Goal: Information Seeking & Learning: Learn about a topic

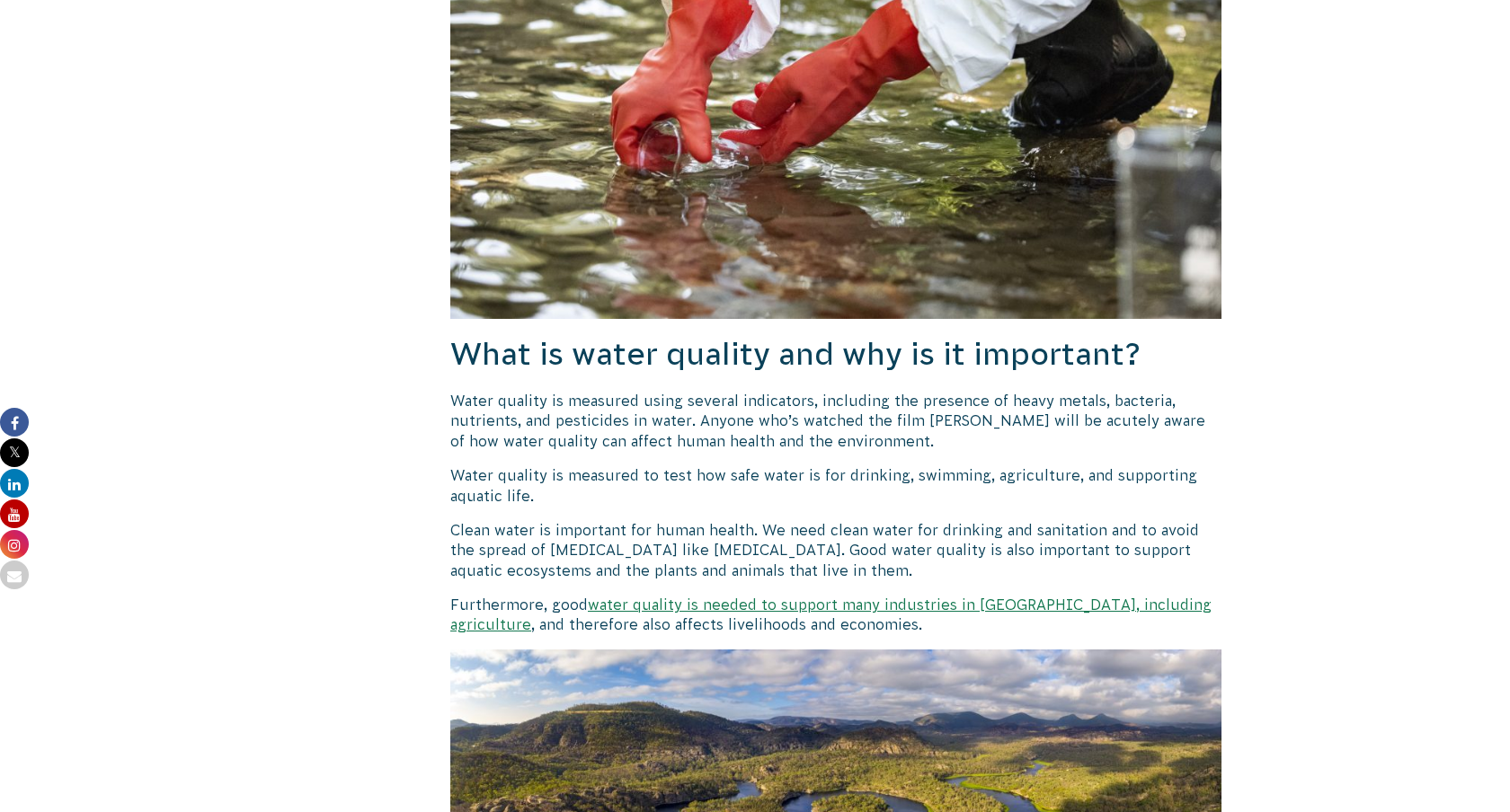
scroll to position [999, 0]
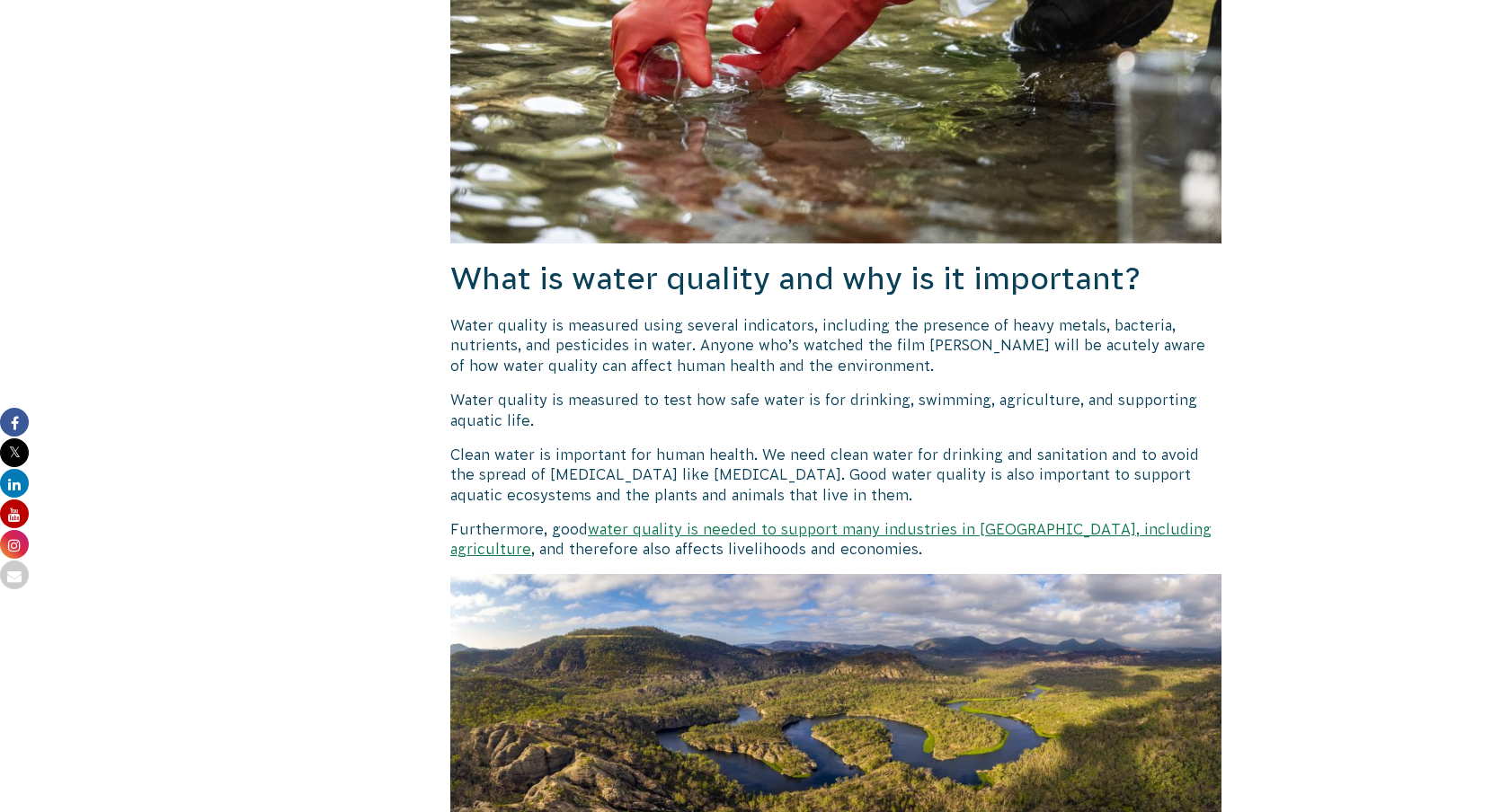
click at [570, 348] on p "Water quality is measured using several indicators, including the presence of h…" at bounding box center [836, 346] width 771 height 61
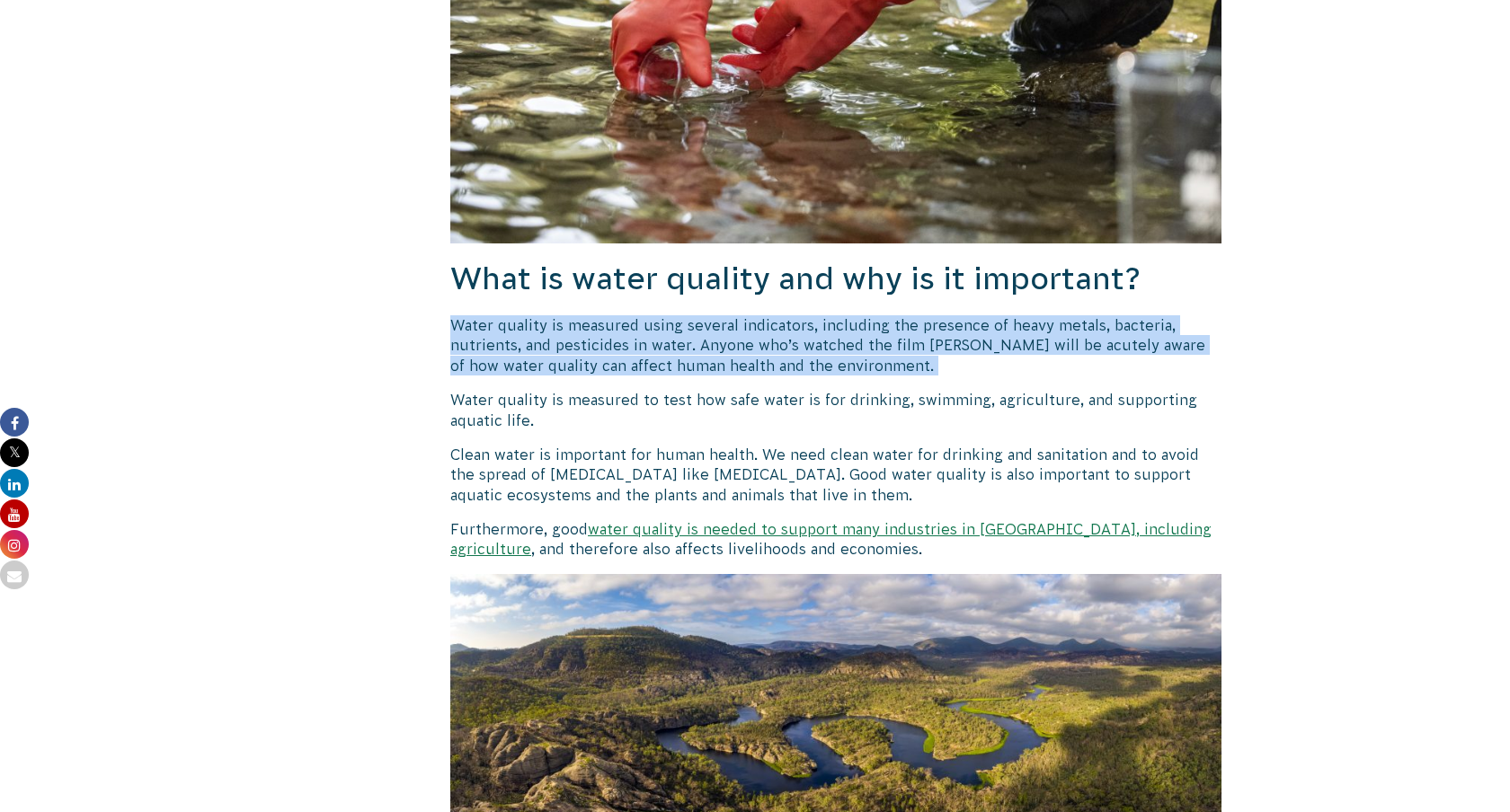
click at [570, 348] on p "Water quality is measured using several indicators, including the presence of h…" at bounding box center [836, 346] width 771 height 61
drag, startPoint x: 526, startPoint y: 328, endPoint x: 617, endPoint y: 373, distance: 101.5
click at [617, 373] on p "Water quality is measured using several indicators, including the presence of h…" at bounding box center [836, 346] width 771 height 61
click at [659, 357] on p "Water quality is measured using several indicators, including the presence of h…" at bounding box center [836, 346] width 771 height 61
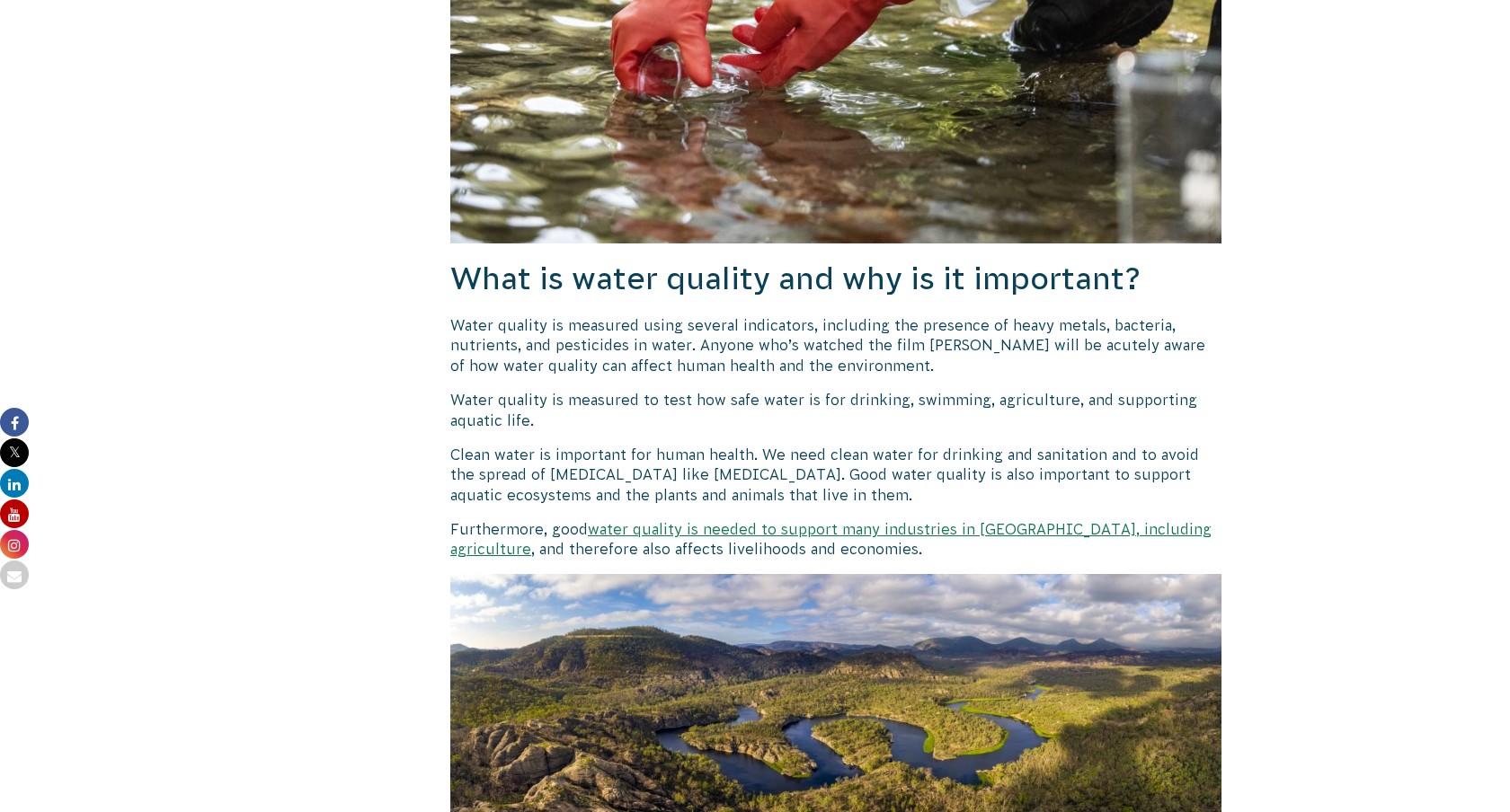
click at [659, 357] on p "Water quality is measured using several indicators, including the presence of h…" at bounding box center [836, 346] width 771 height 61
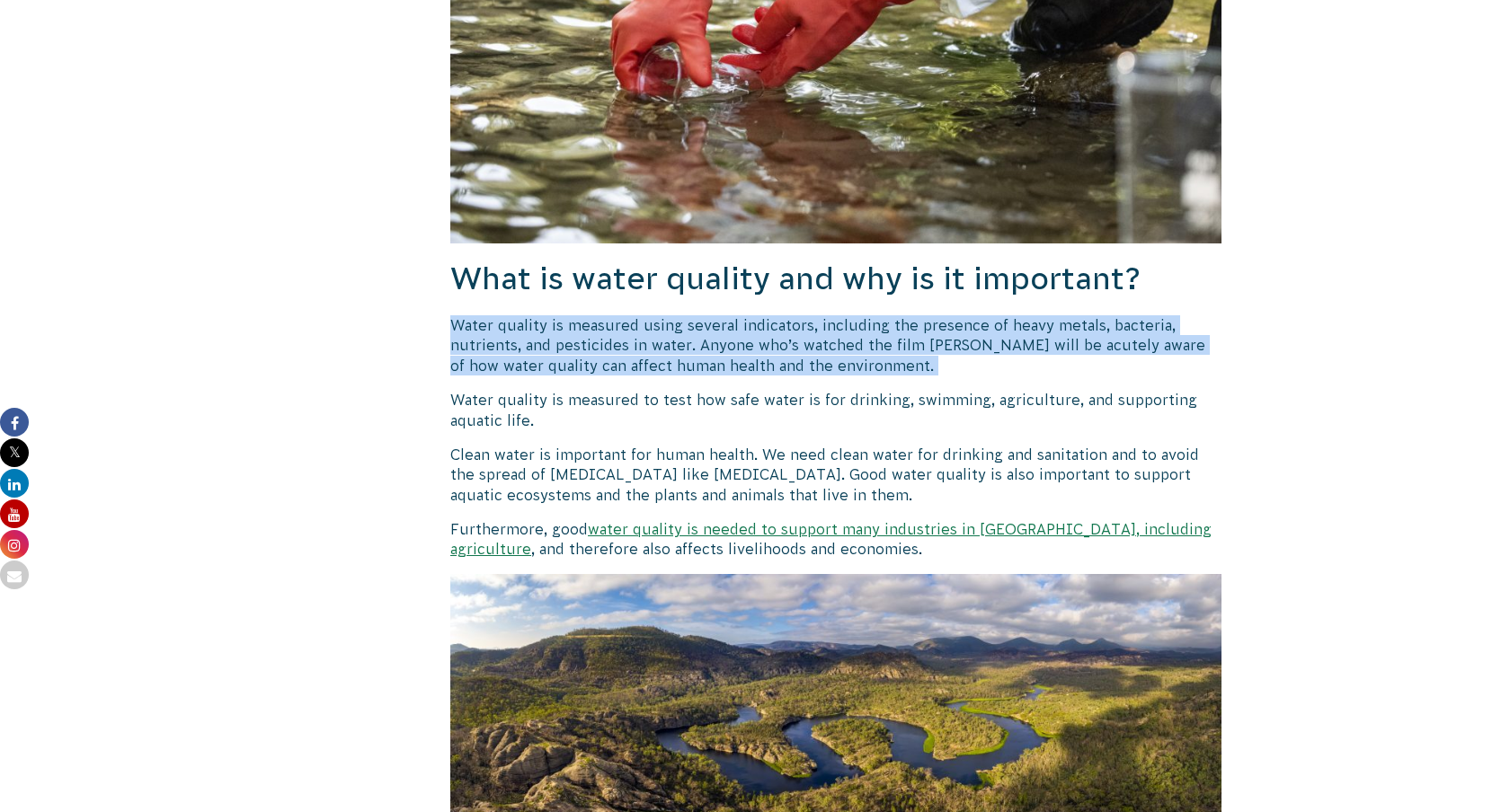
click at [659, 357] on p "Water quality is measured using several indicators, including the presence of h…" at bounding box center [836, 346] width 771 height 61
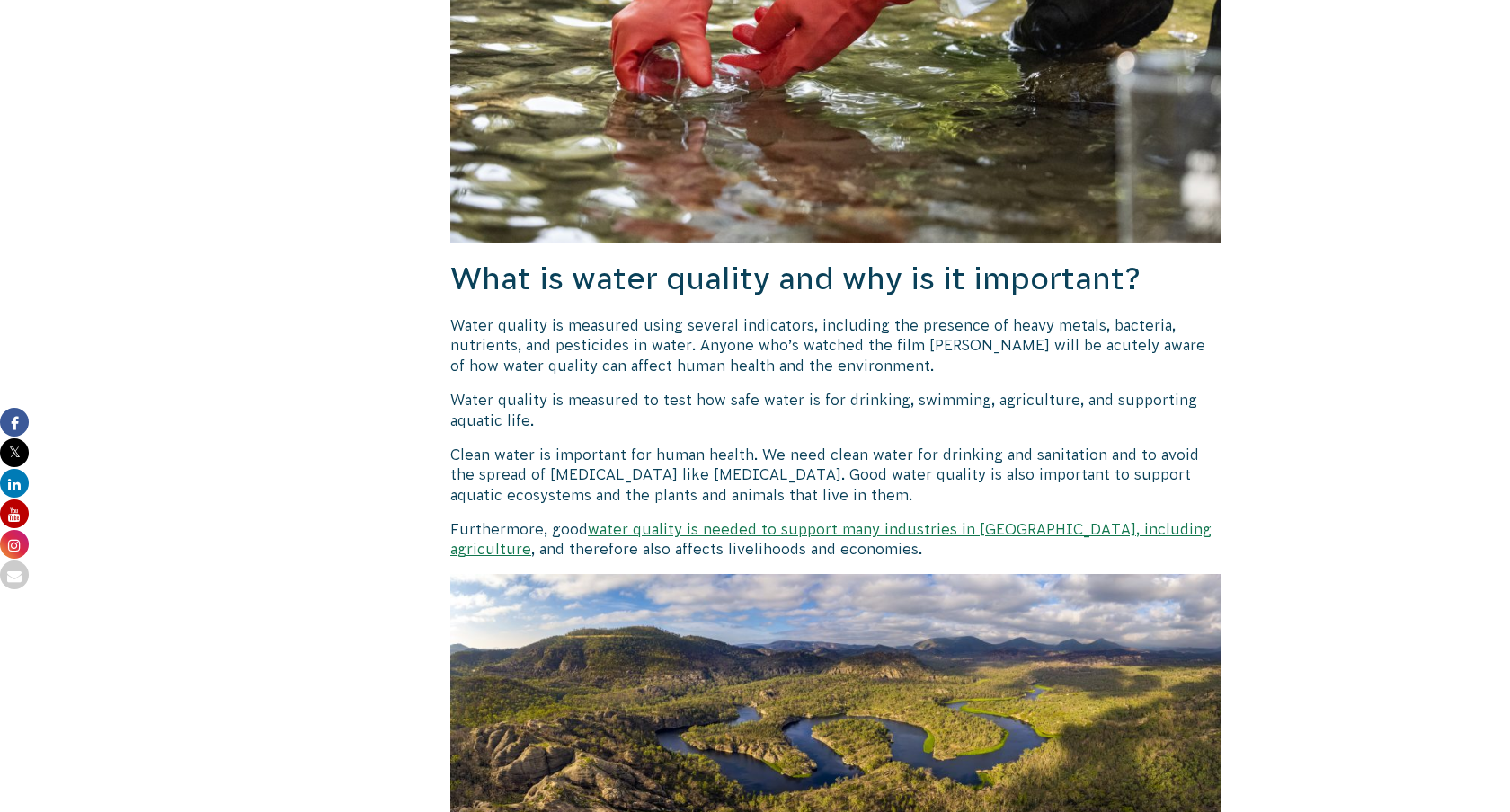
click at [659, 357] on p "Water quality is measured using several indicators, including the presence of h…" at bounding box center [836, 346] width 771 height 61
click at [646, 347] on p "Water quality is measured using several indicators, including the presence of h…" at bounding box center [836, 346] width 771 height 61
click at [658, 346] on p "Water quality is measured using several indicators, including the presence of h…" at bounding box center [836, 346] width 771 height 61
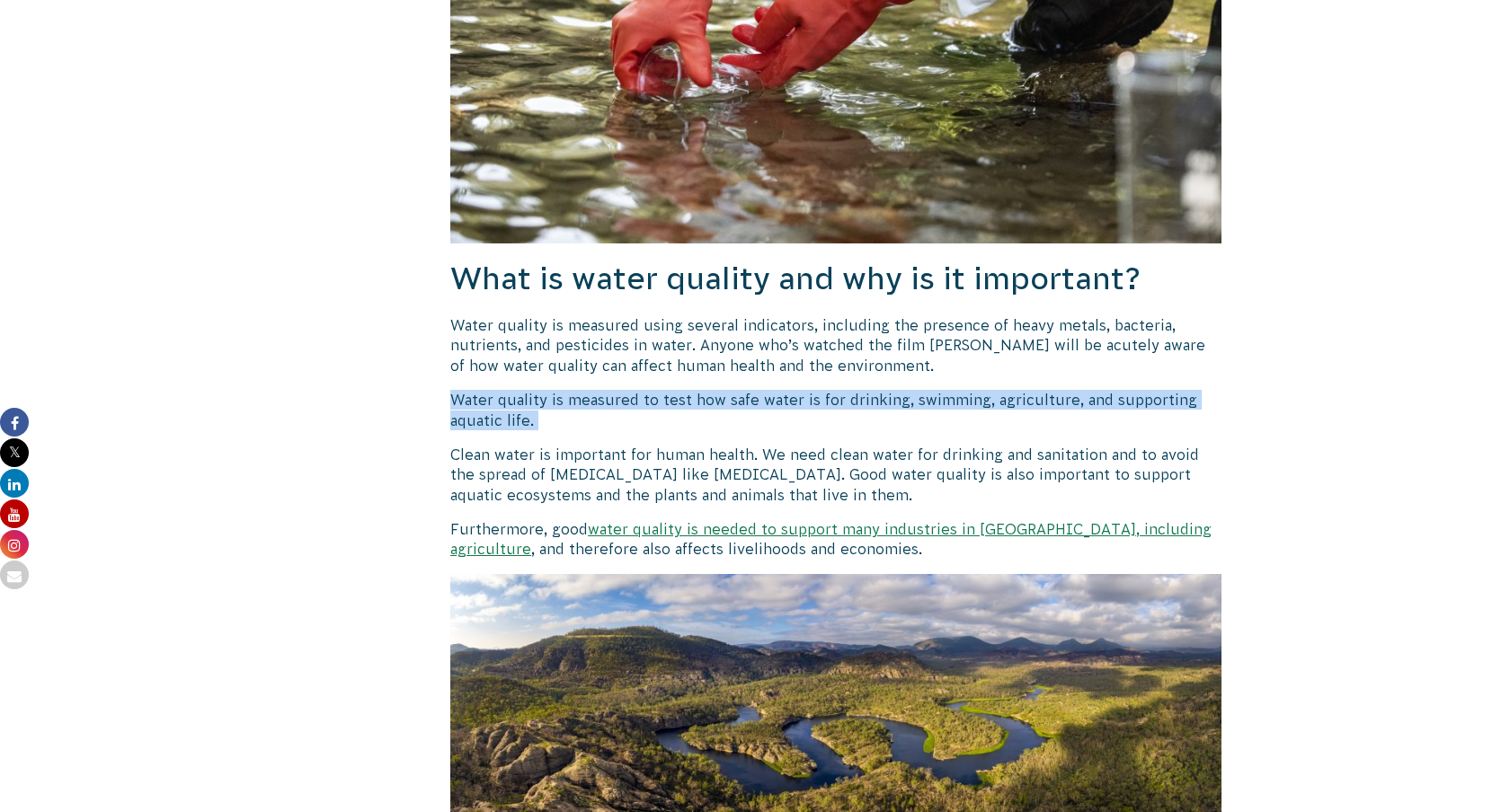
click at [692, 347] on p "Water quality is measured using several indicators, including the presence of h…" at bounding box center [836, 346] width 771 height 61
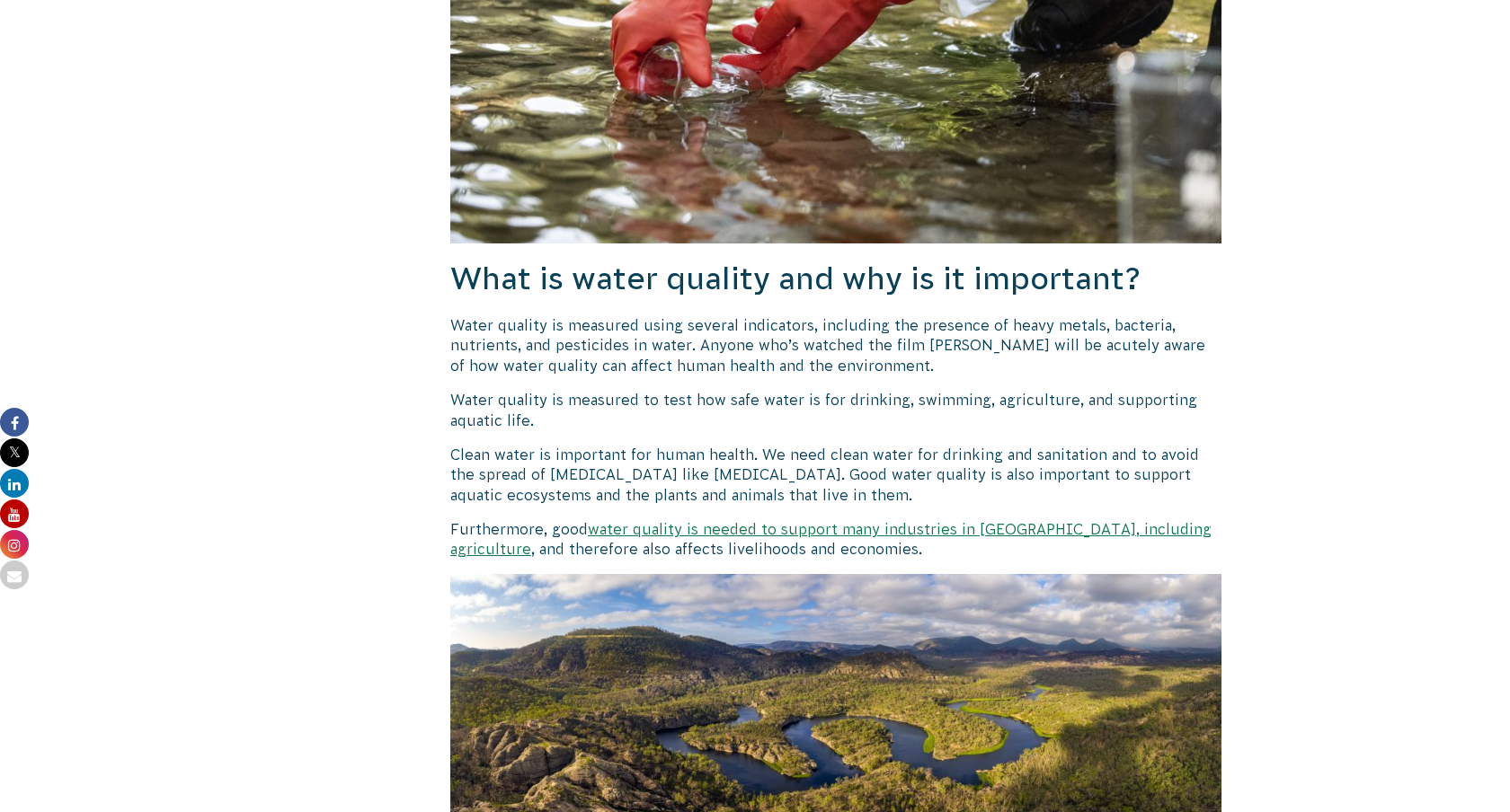
click at [692, 347] on p "Water quality is measured using several indicators, including the presence of h…" at bounding box center [836, 346] width 771 height 61
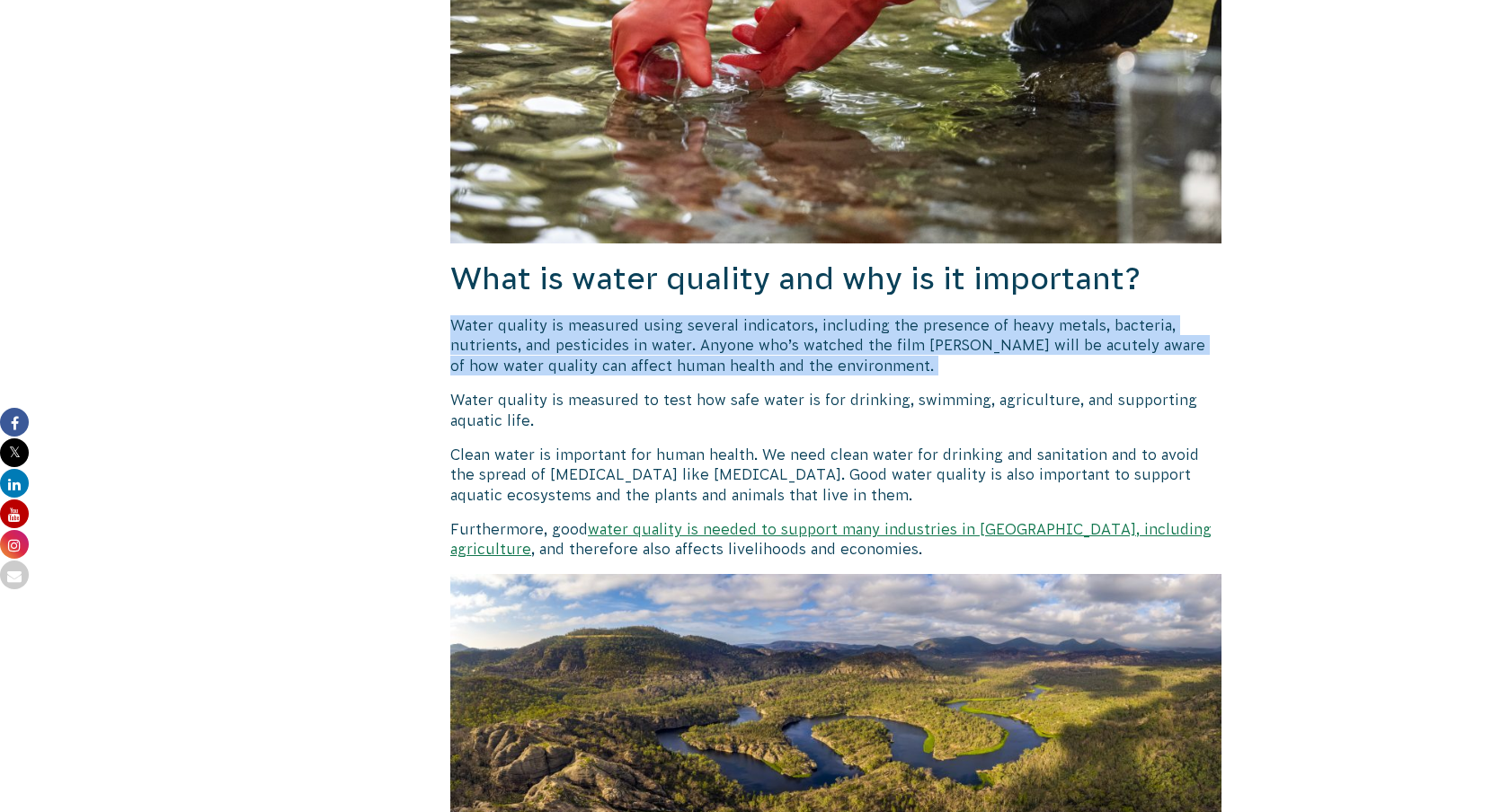
click at [781, 340] on p "Water quality is measured using several indicators, including the presence of h…" at bounding box center [836, 346] width 771 height 61
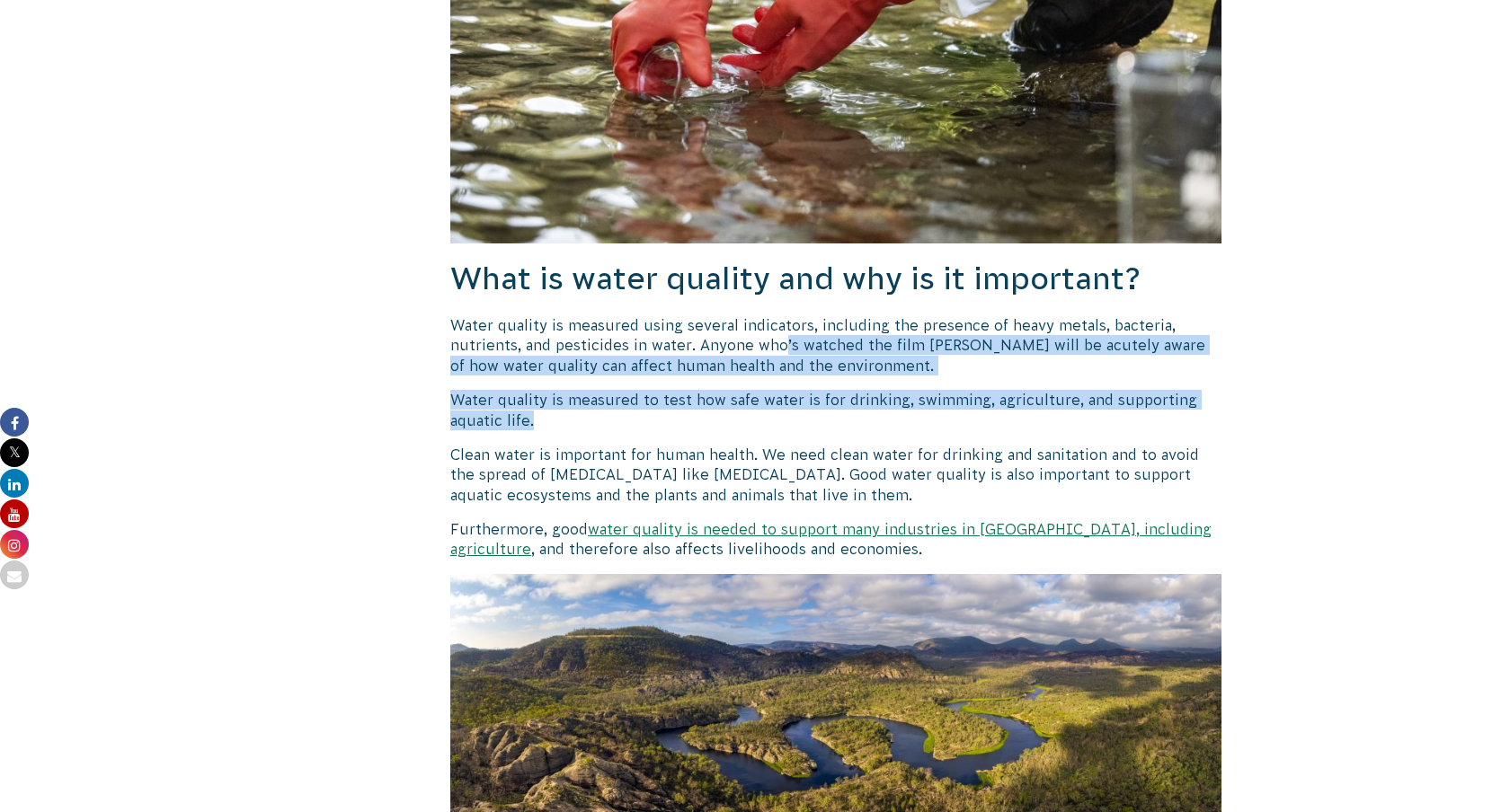
drag, startPoint x: 781, startPoint y: 340, endPoint x: 942, endPoint y: 419, distance: 179.3
click at [942, 419] on p "Water quality is measured to test how safe water is for drinking, swimming, agr…" at bounding box center [836, 410] width 771 height 40
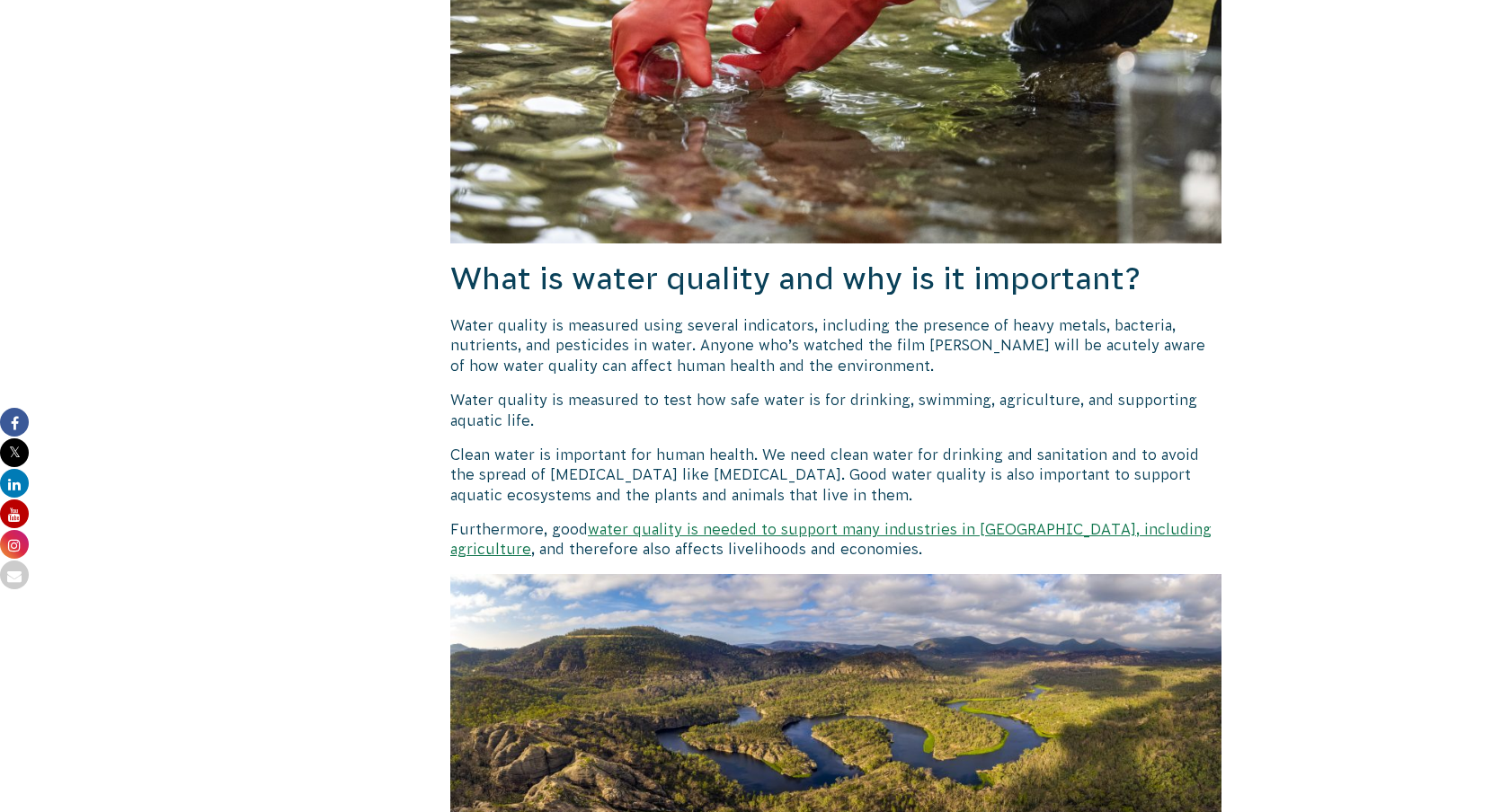
click at [842, 398] on p "Water quality is measured to test how safe water is for drinking, swimming, agr…" at bounding box center [836, 410] width 771 height 40
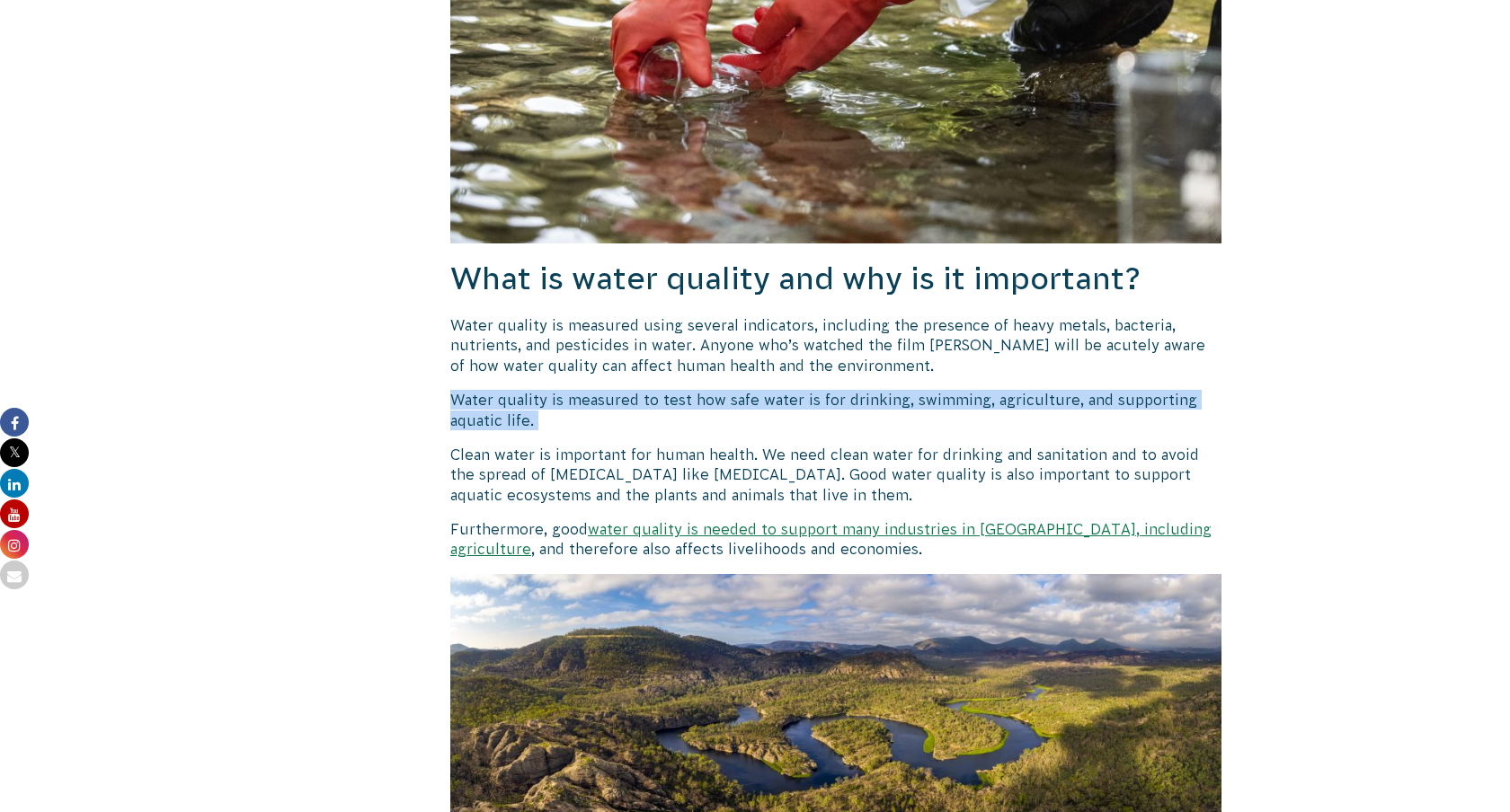
click at [842, 398] on p "Water quality is measured to test how safe water is for drinking, swimming, agr…" at bounding box center [836, 410] width 771 height 40
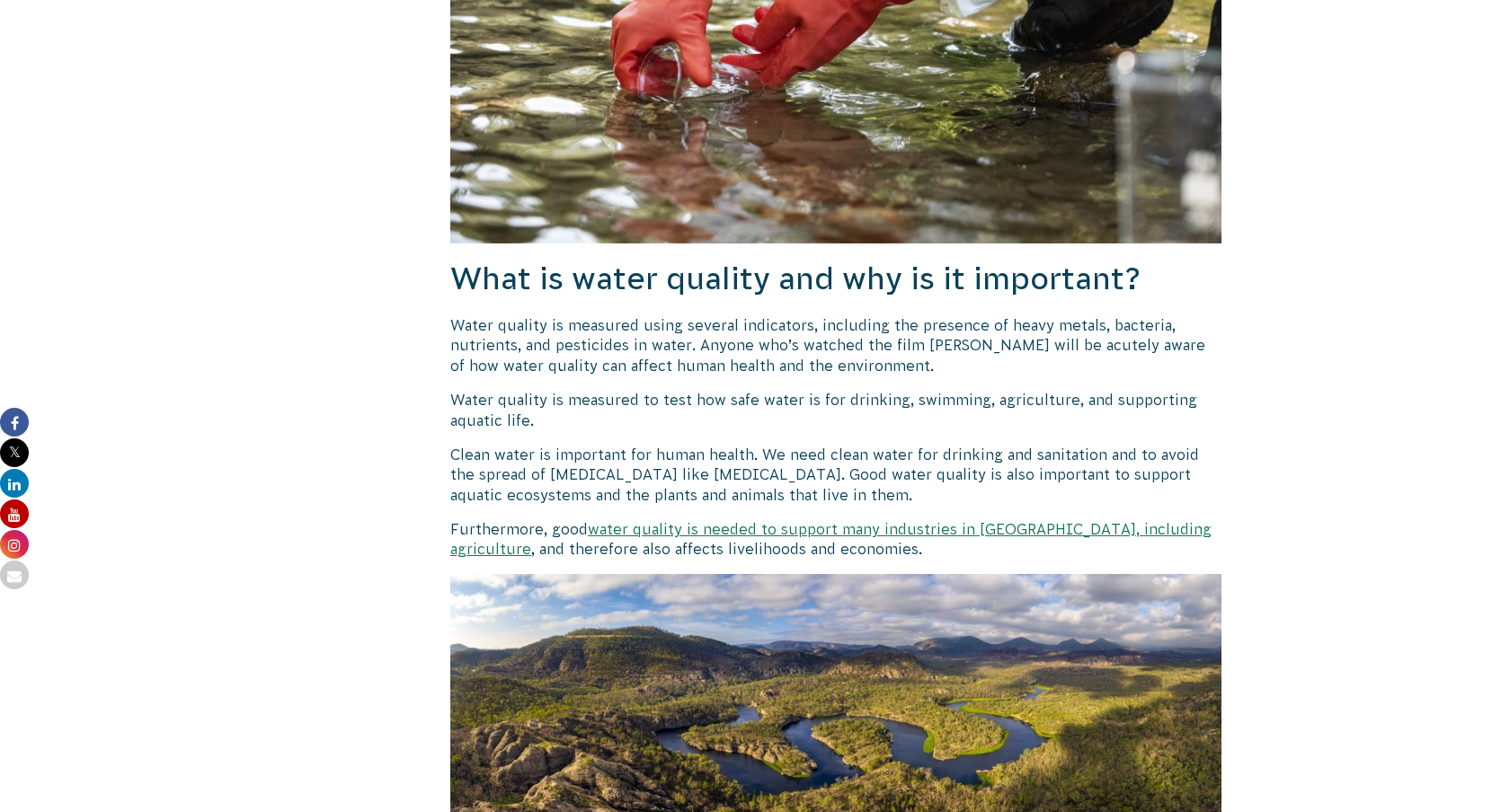
click at [842, 398] on p "Water quality is measured to test how safe water is for drinking, swimming, agr…" at bounding box center [836, 410] width 771 height 40
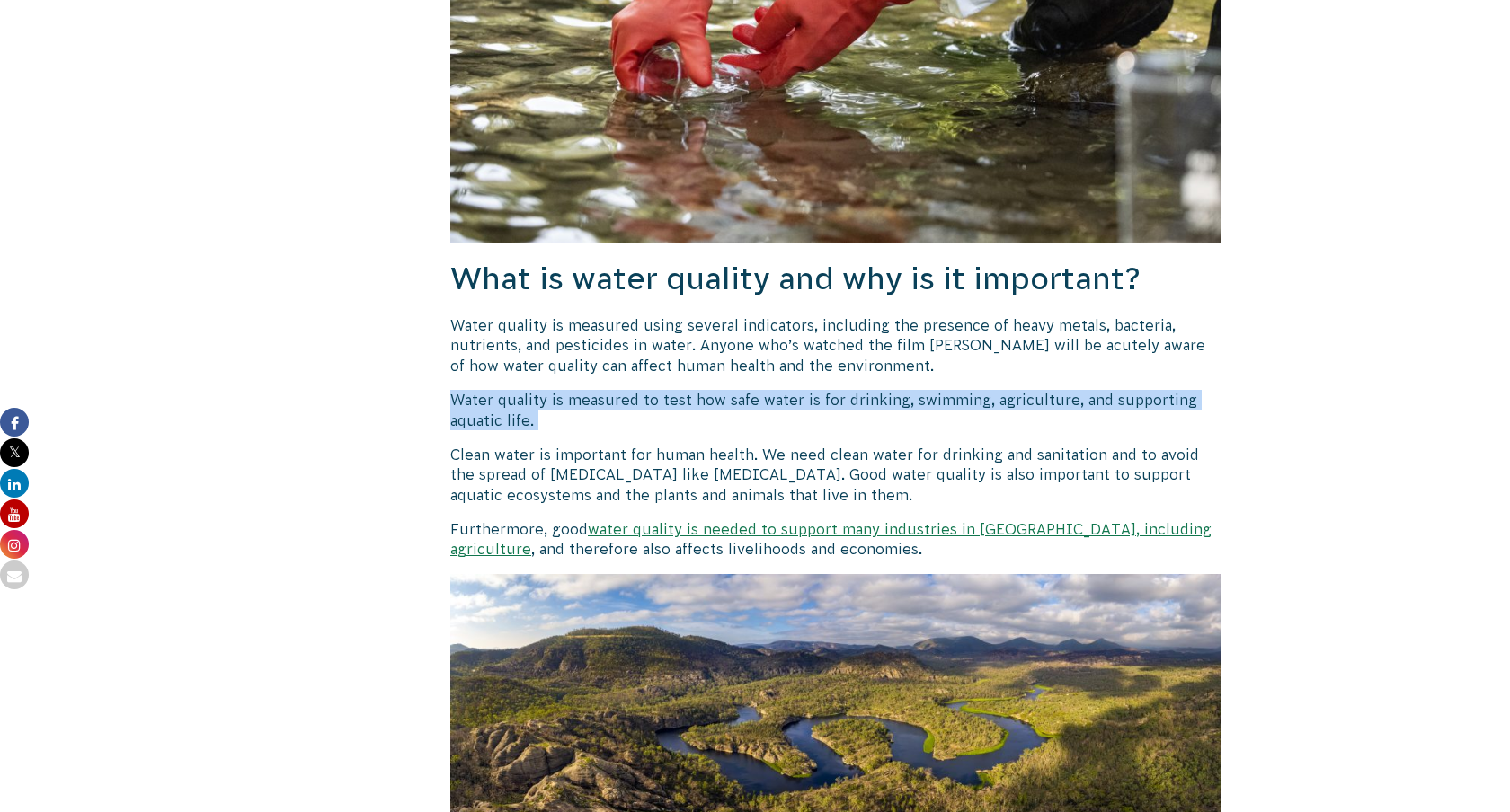
click at [856, 401] on p "Water quality is measured to test how safe water is for drinking, swimming, agr…" at bounding box center [836, 410] width 771 height 40
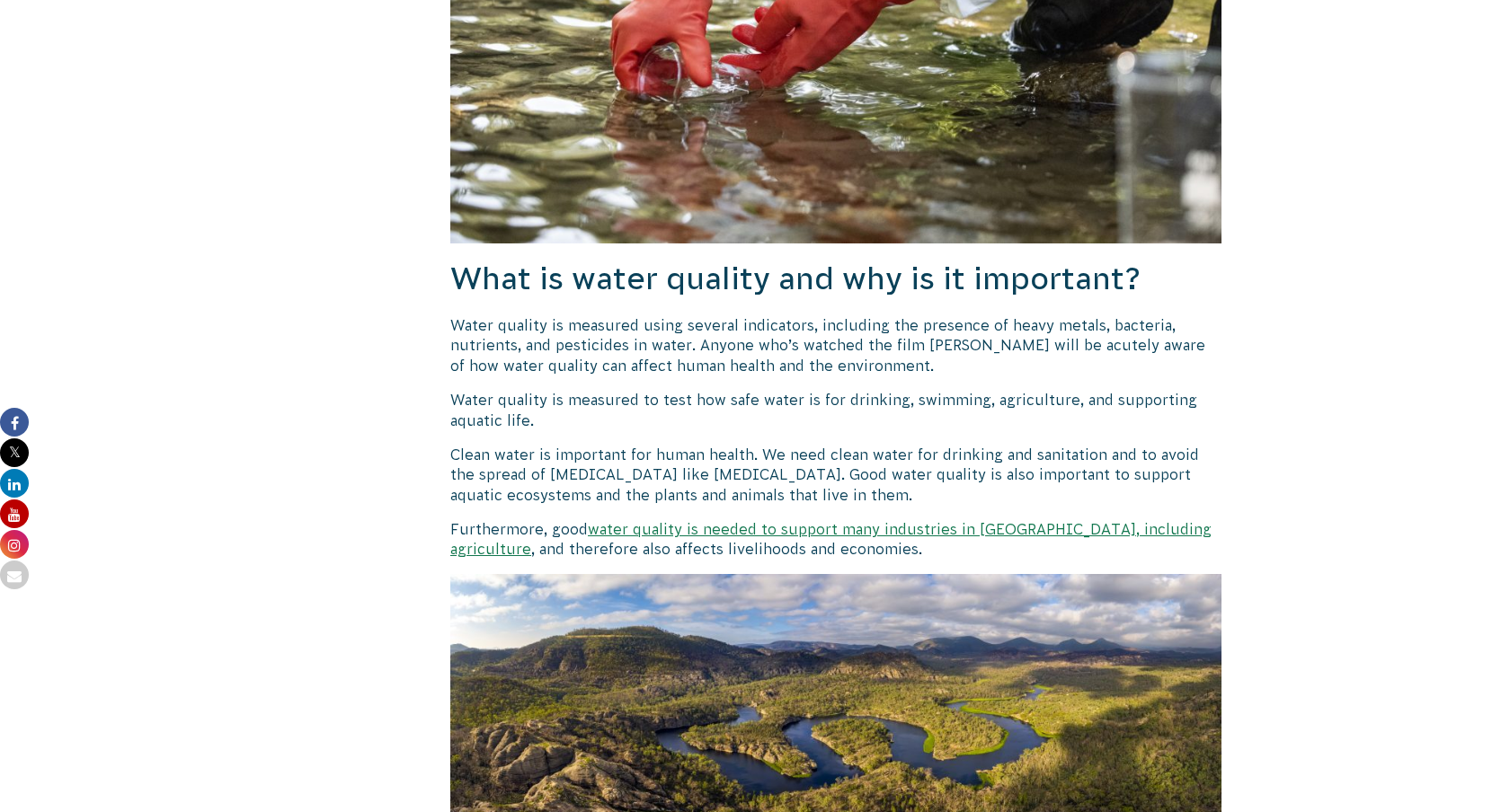
click at [856, 401] on p "Water quality is measured to test how safe water is for drinking, swimming, agr…" at bounding box center [836, 410] width 771 height 40
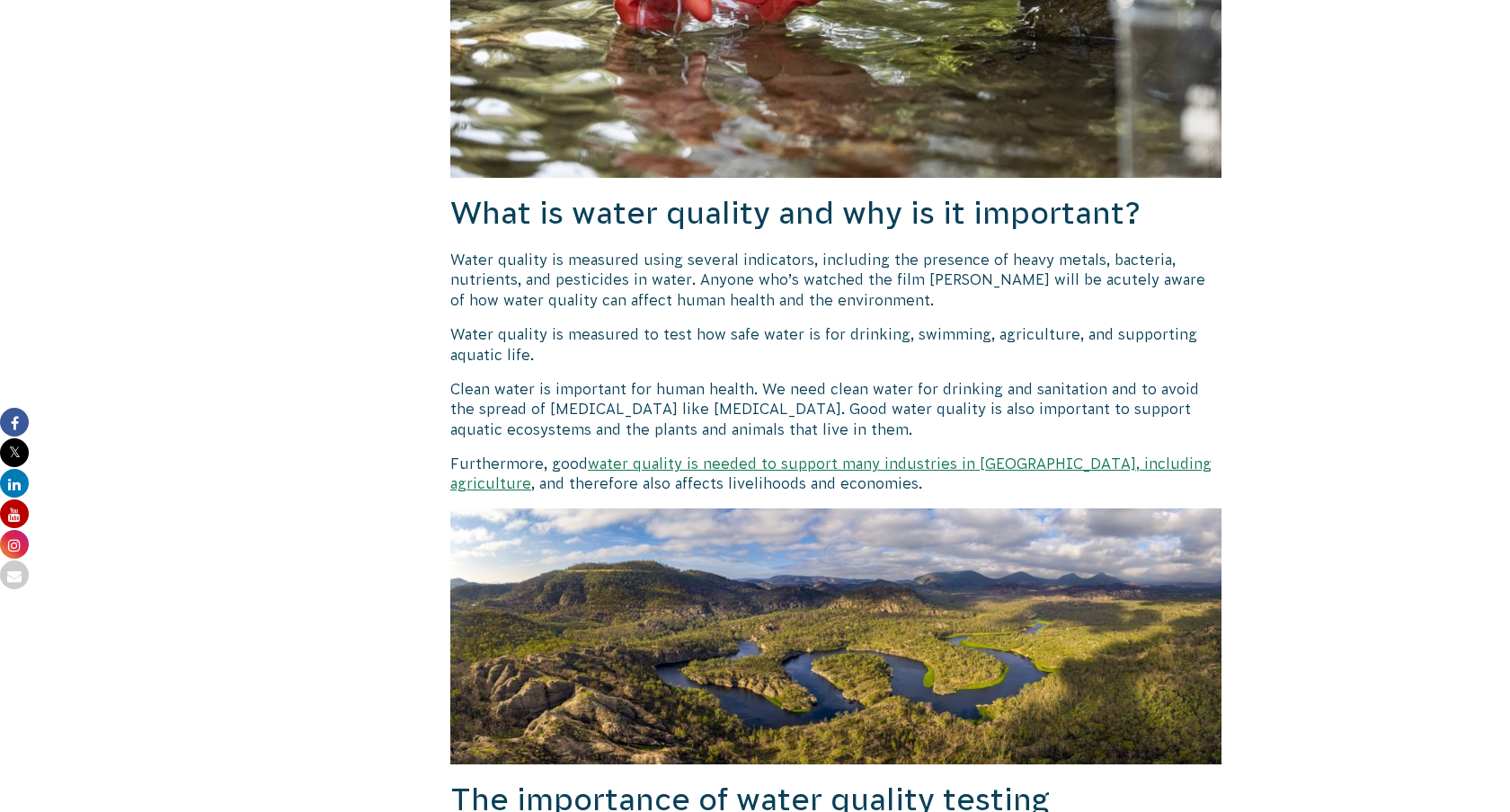
scroll to position [1077, 0]
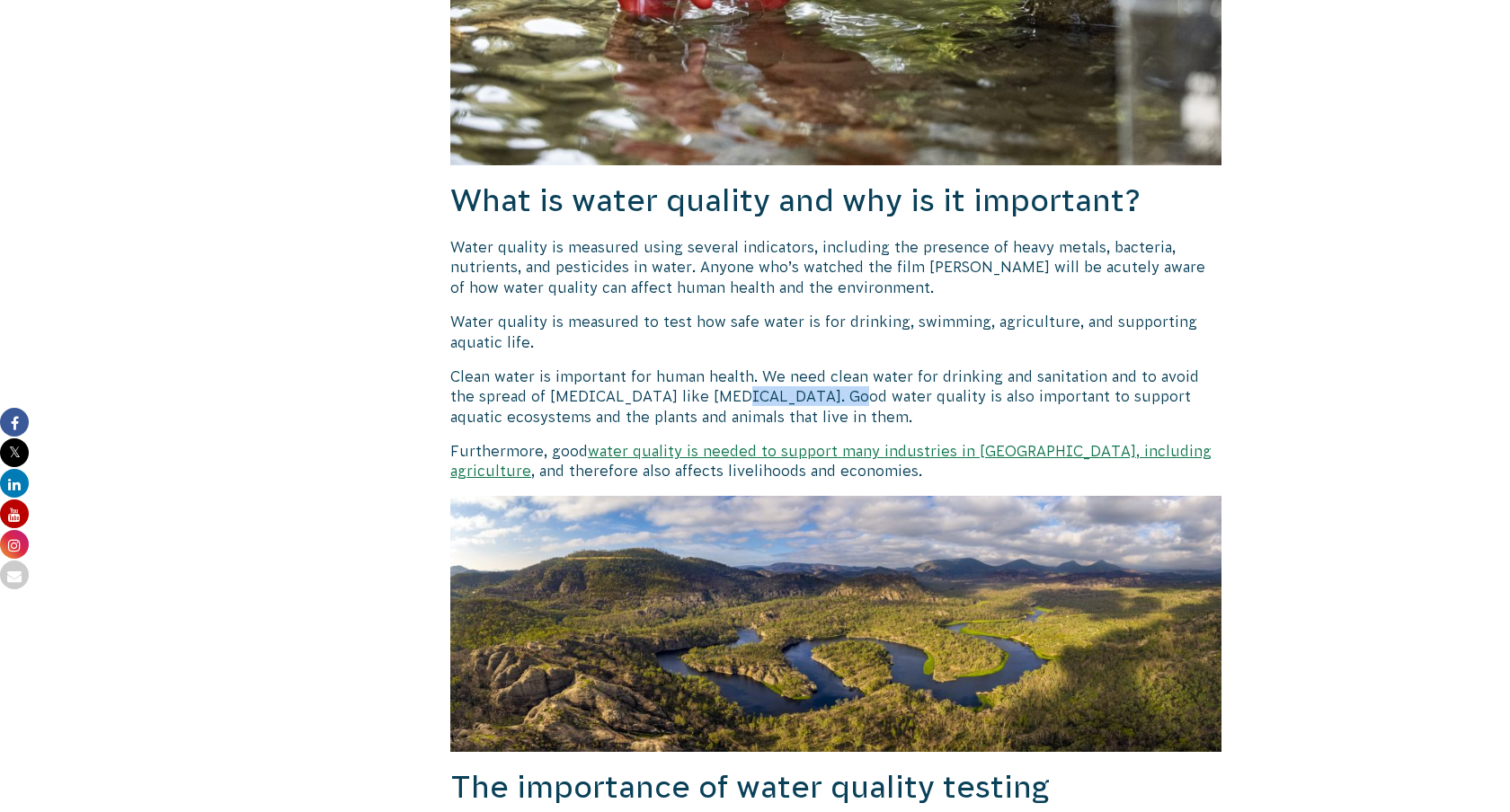
drag, startPoint x: 694, startPoint y: 387, endPoint x: 800, endPoint y: 401, distance: 106.9
click at [800, 401] on p "Clean water is important for human health. We need clean water for drinking and…" at bounding box center [836, 397] width 771 height 61
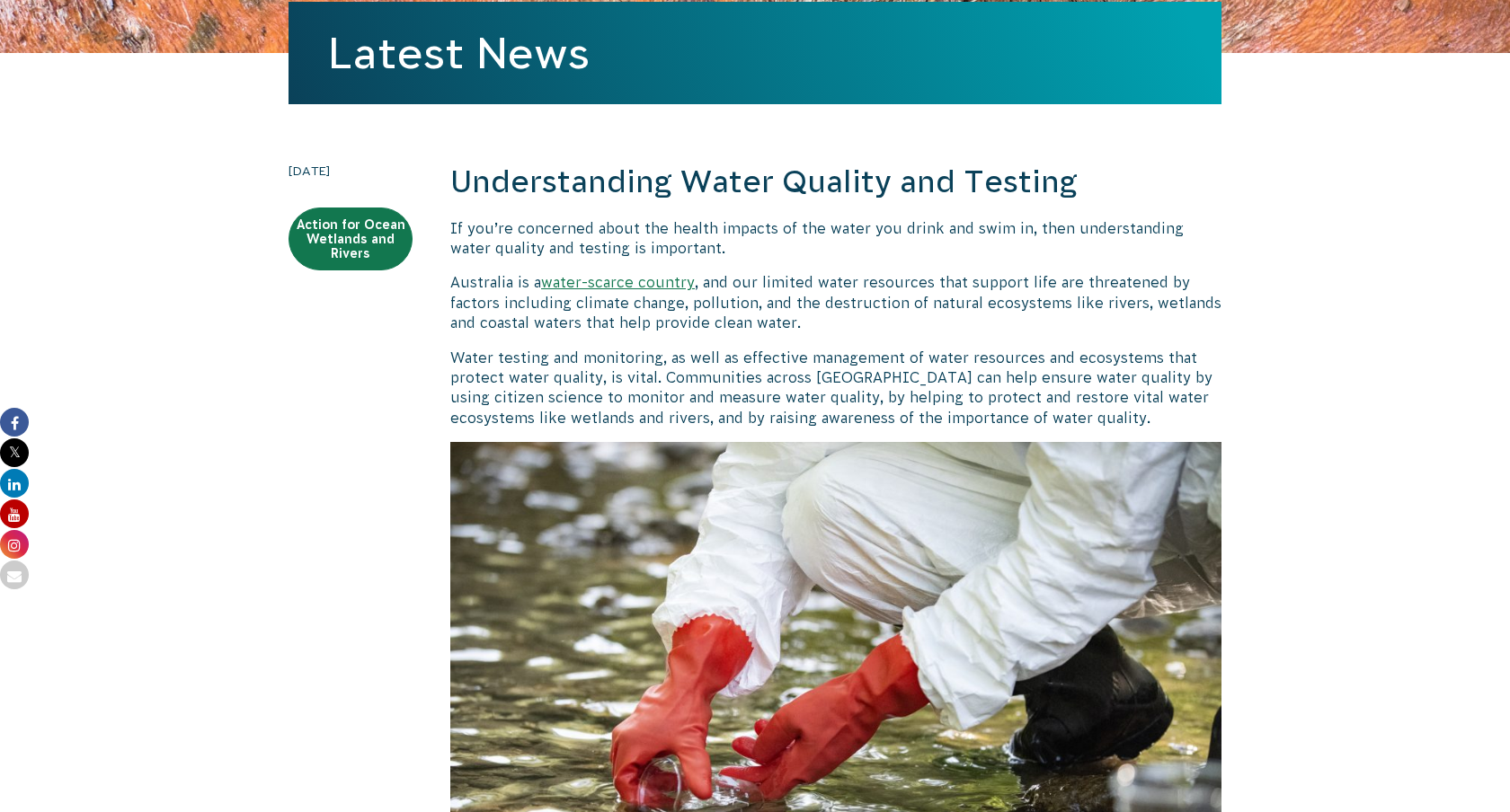
scroll to position [281, 0]
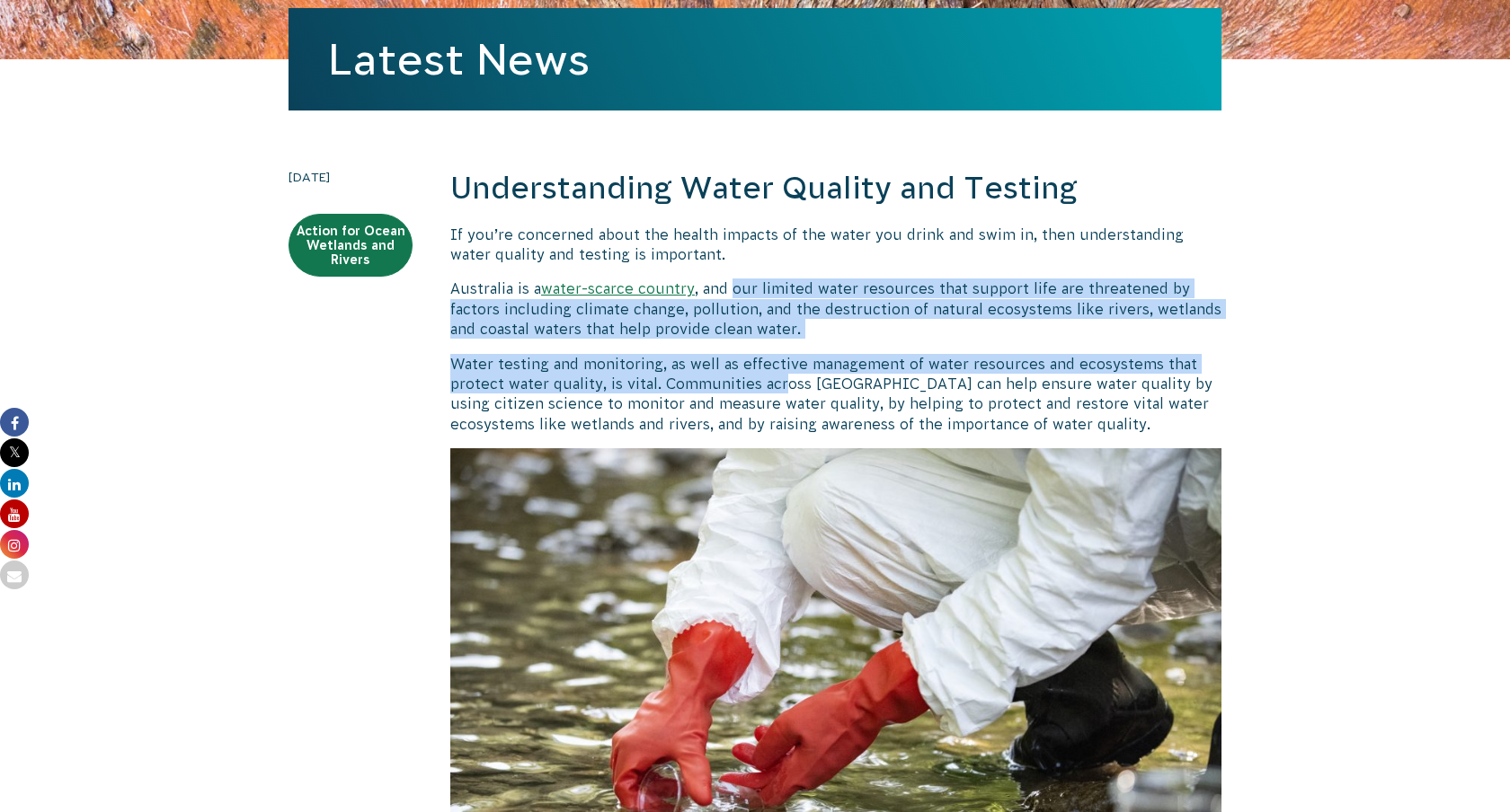
drag, startPoint x: 734, startPoint y: 289, endPoint x: 781, endPoint y: 388, distance: 109.6
click at [781, 388] on p "Water testing and monitoring, as well as effective management of water resource…" at bounding box center [836, 395] width 771 height 81
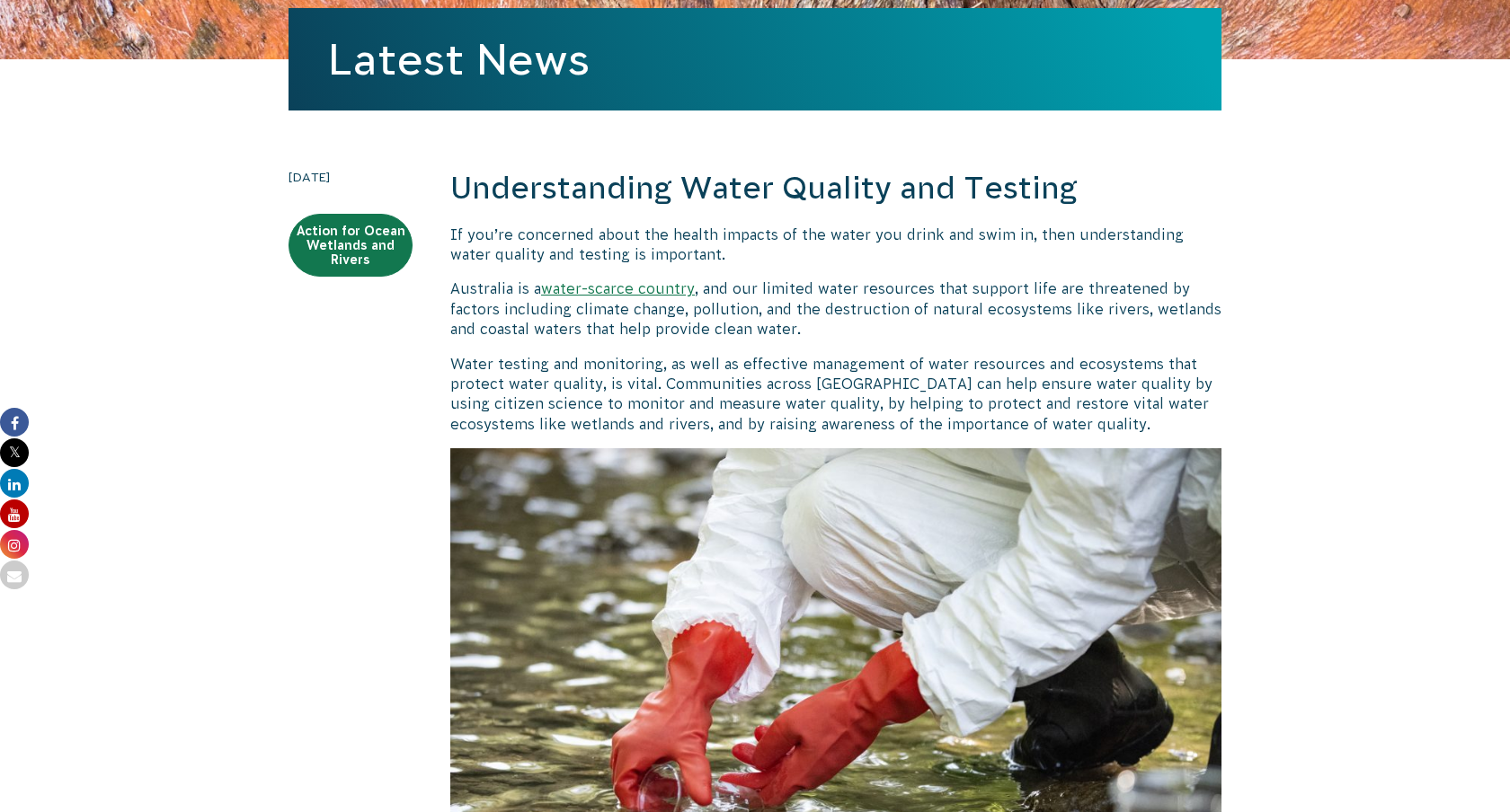
click at [781, 388] on p "Water testing and monitoring, as well as effective management of water resource…" at bounding box center [836, 395] width 771 height 81
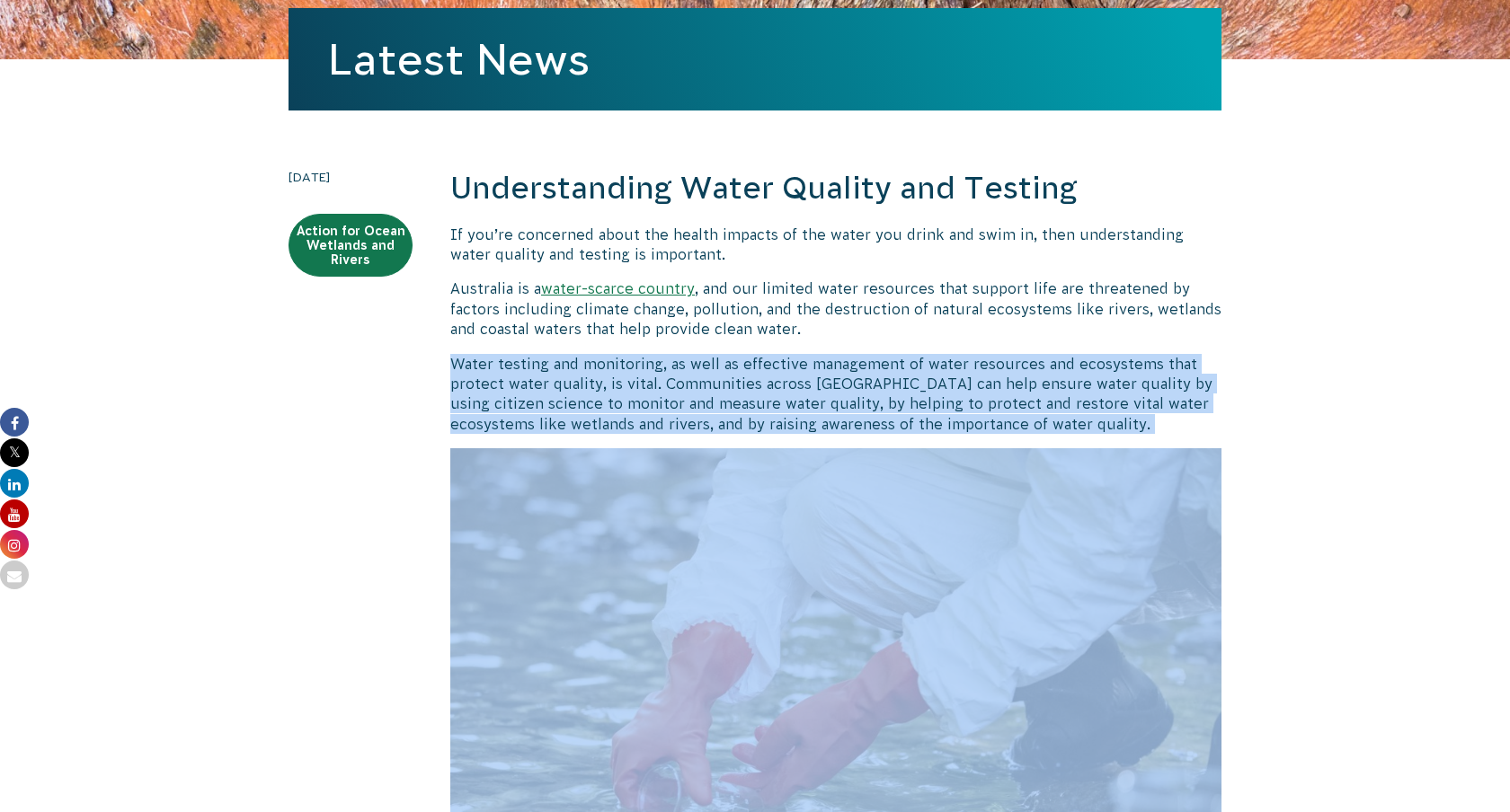
click at [740, 324] on p "Australia is a water-scarce country , and our limited water resources that supp…" at bounding box center [836, 309] width 771 height 61
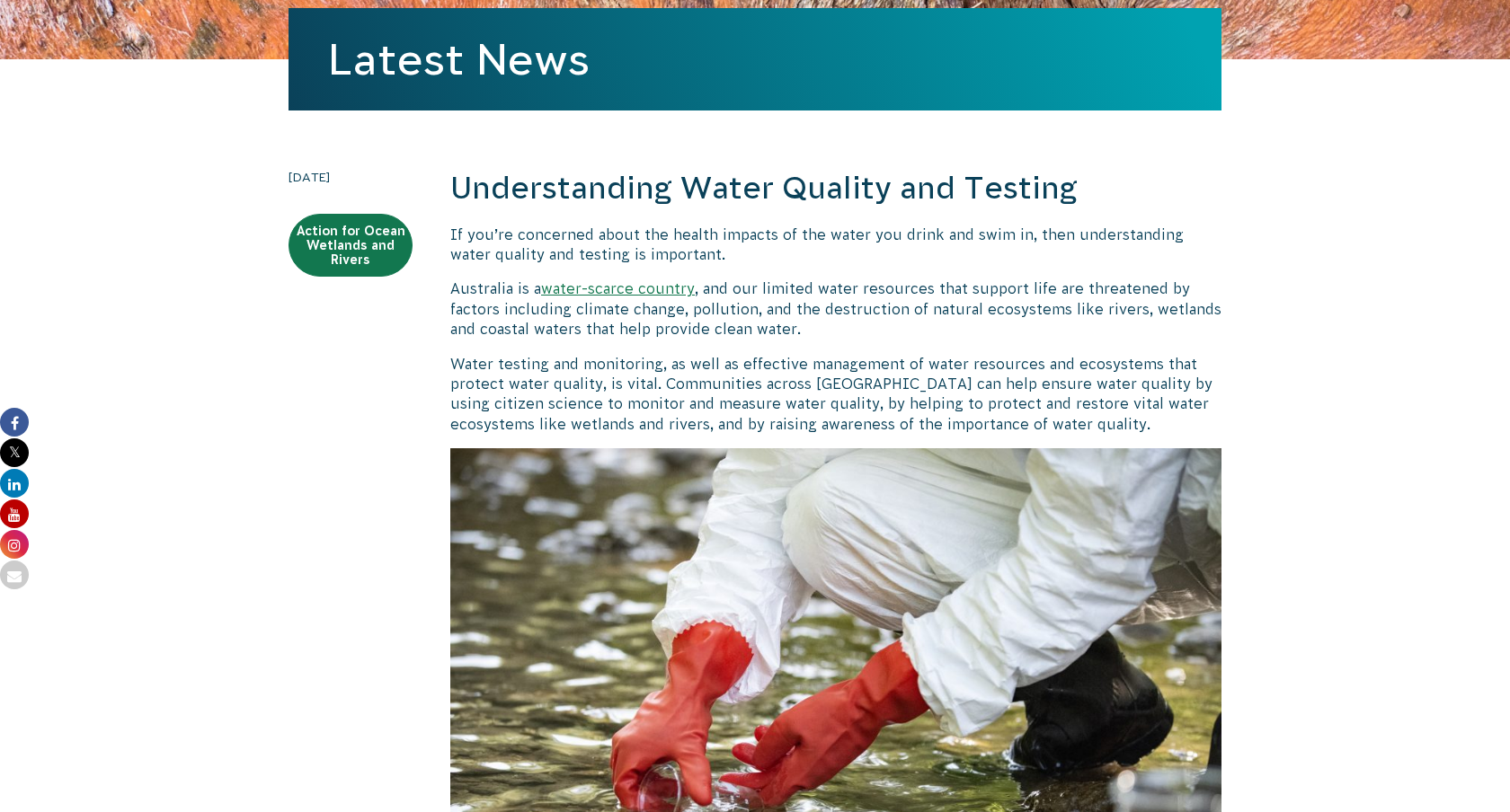
click at [740, 324] on p "Australia is a water-scarce country , and our limited water resources that supp…" at bounding box center [836, 309] width 771 height 61
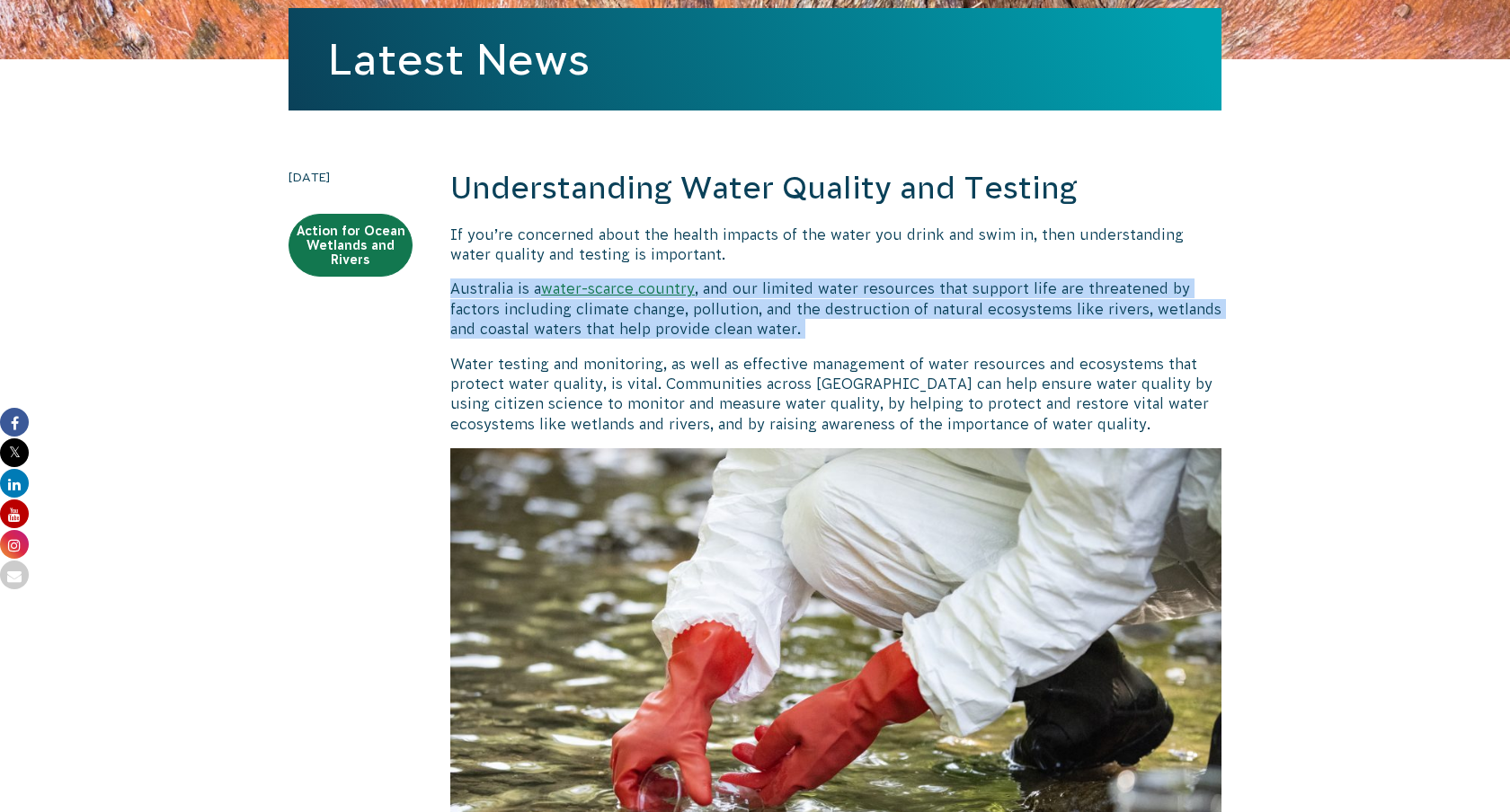
click at [737, 379] on p "Water testing and monitoring, as well as effective management of water resource…" at bounding box center [836, 395] width 771 height 81
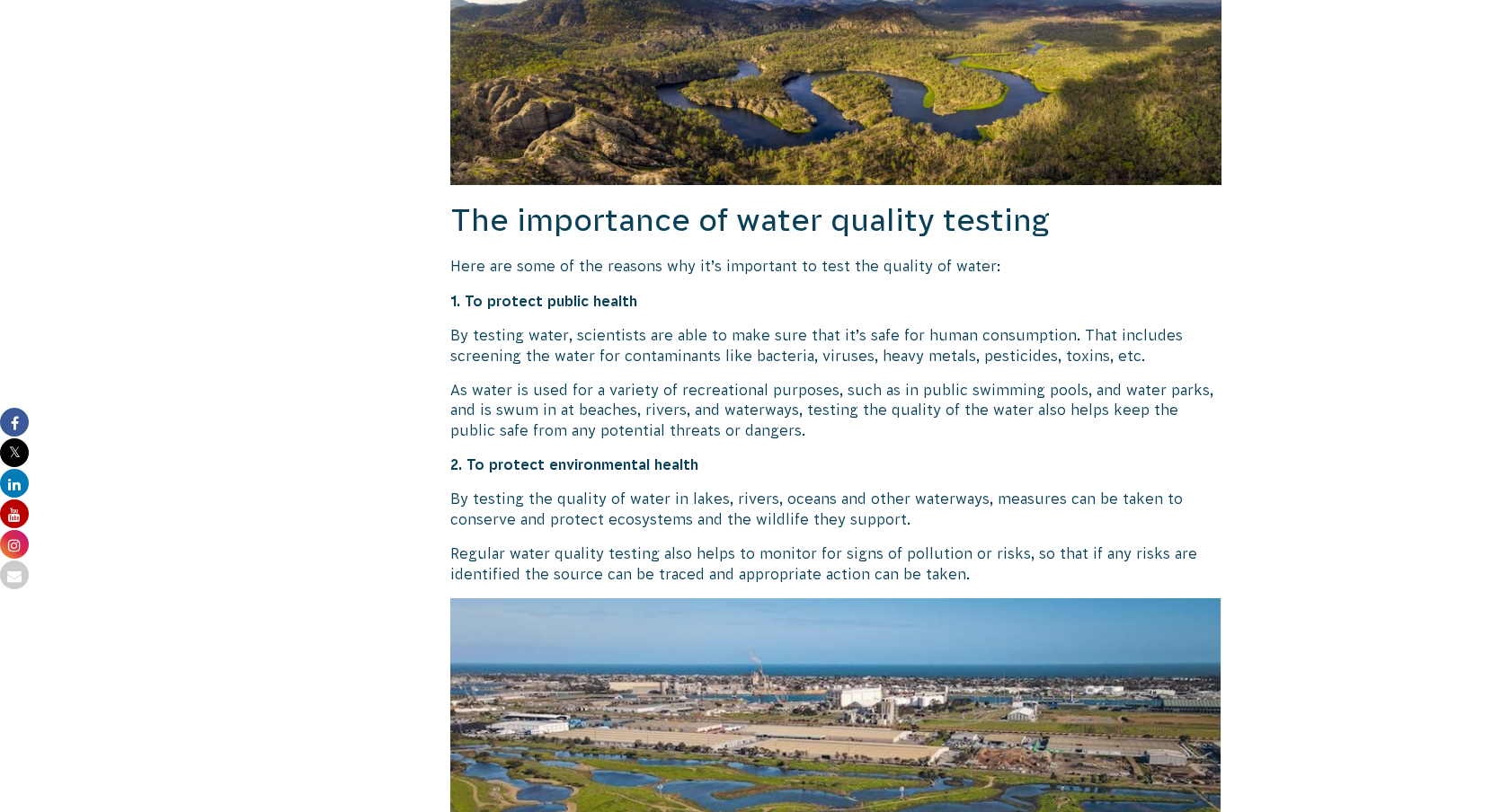
scroll to position [1657, 0]
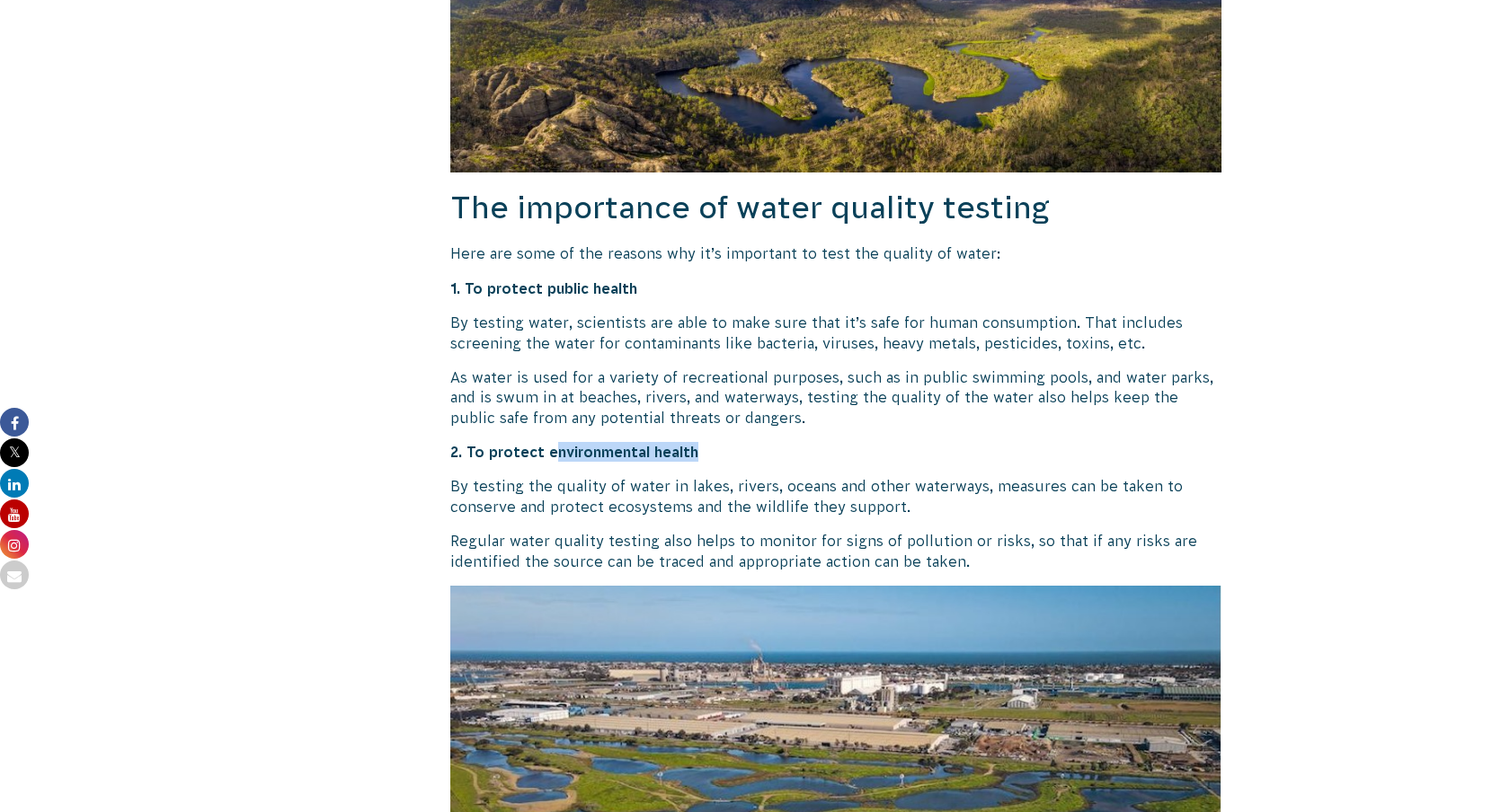
drag, startPoint x: 556, startPoint y: 453, endPoint x: 713, endPoint y: 453, distance: 157.0
click at [713, 453] on p "2. To protect environmental health" at bounding box center [836, 452] width 771 height 20
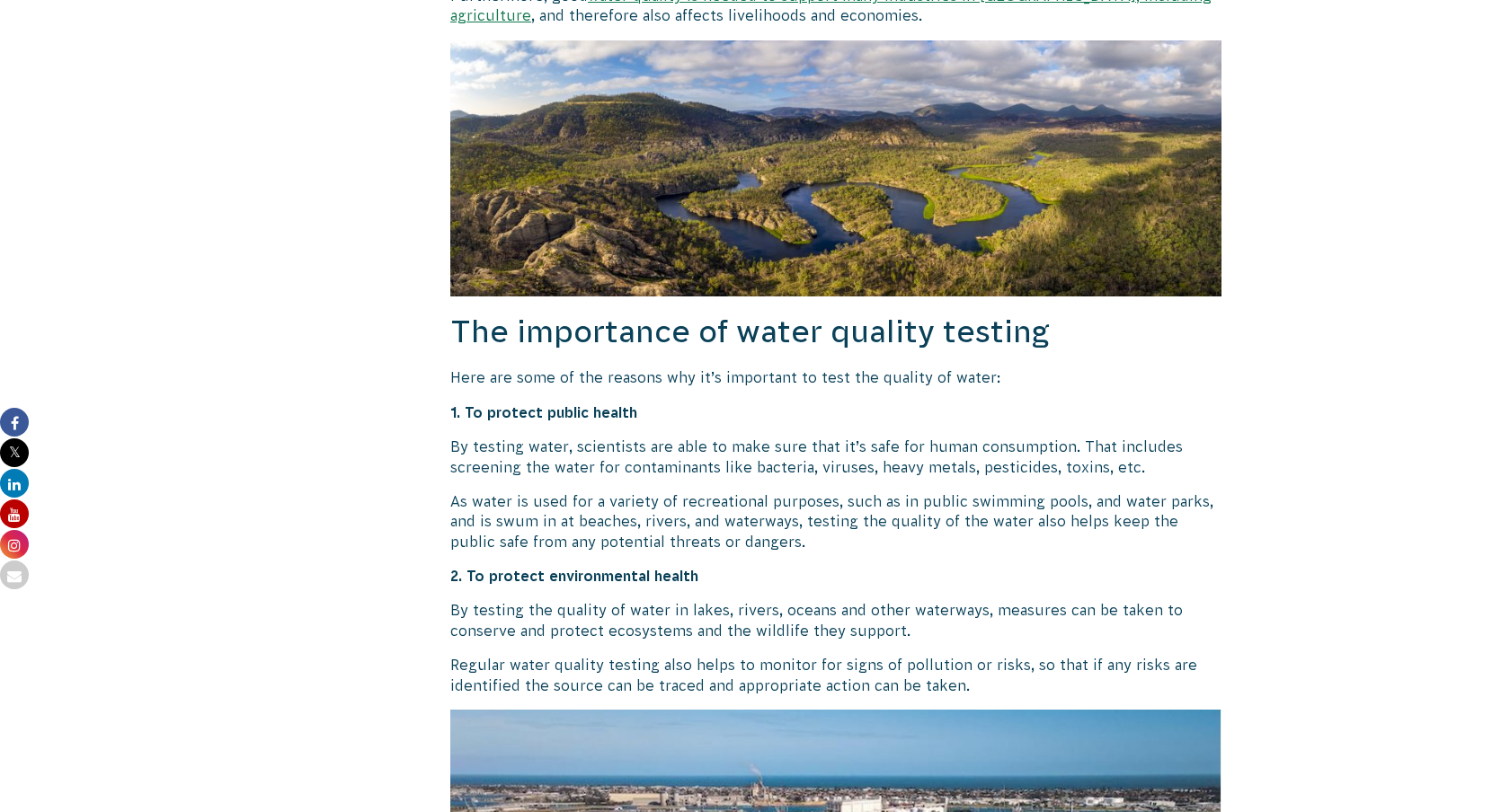
scroll to position [1539, 0]
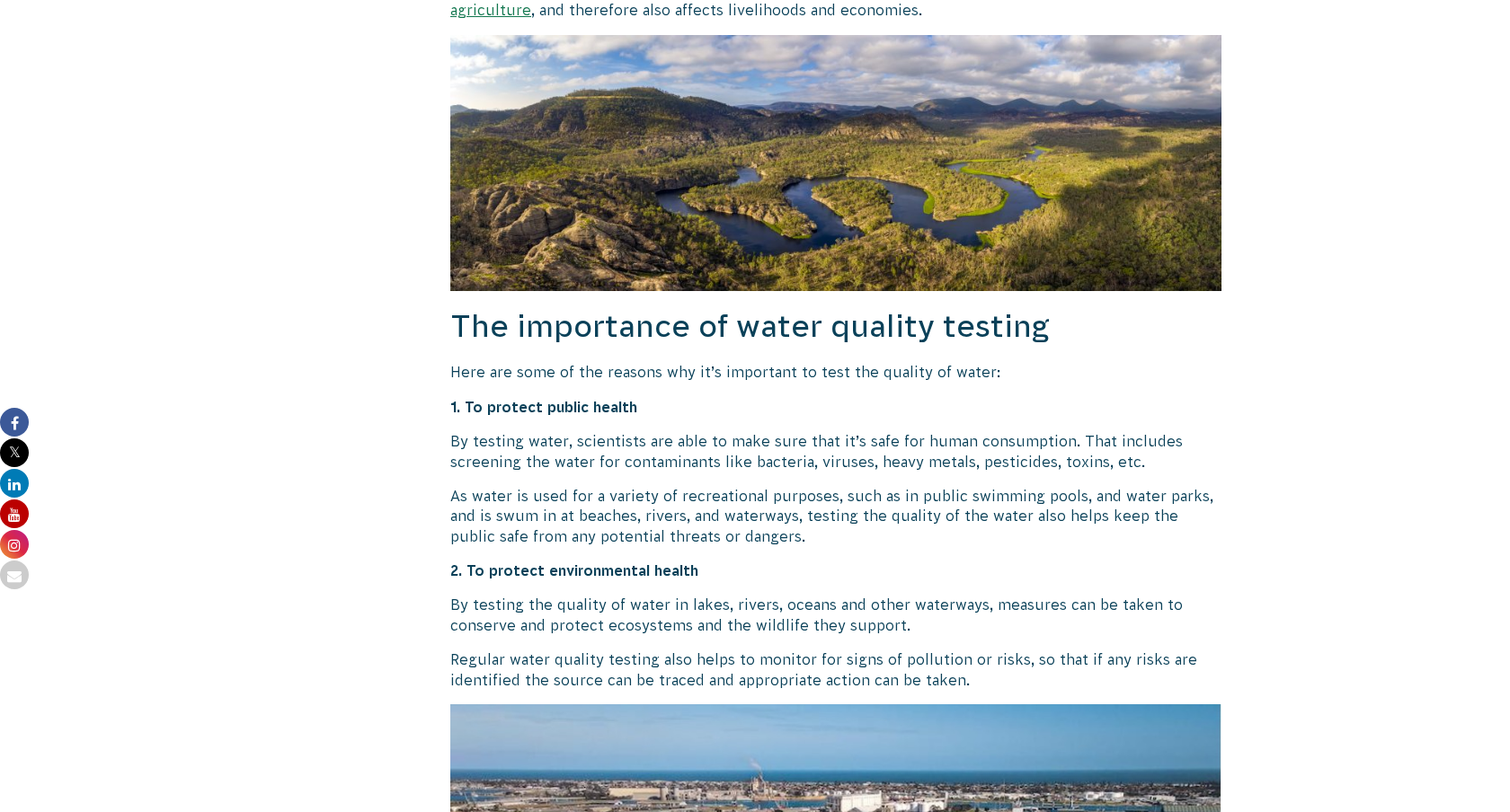
click at [684, 453] on p "By testing water, scientists are able to make sure that it’s safe for human con…" at bounding box center [836, 451] width 771 height 40
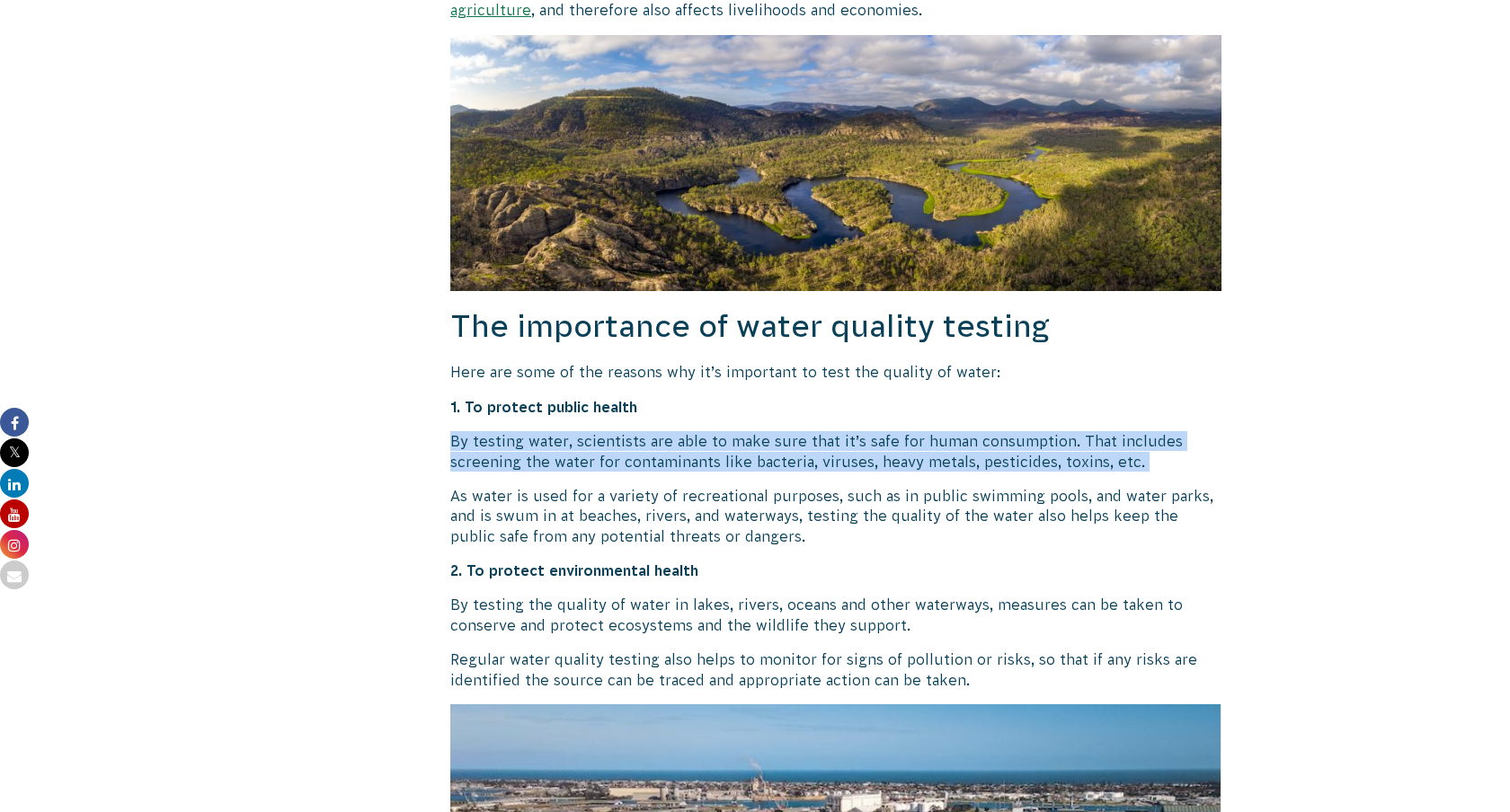
click at [684, 453] on p "By testing water, scientists are able to make sure that it’s safe for human con…" at bounding box center [836, 451] width 771 height 40
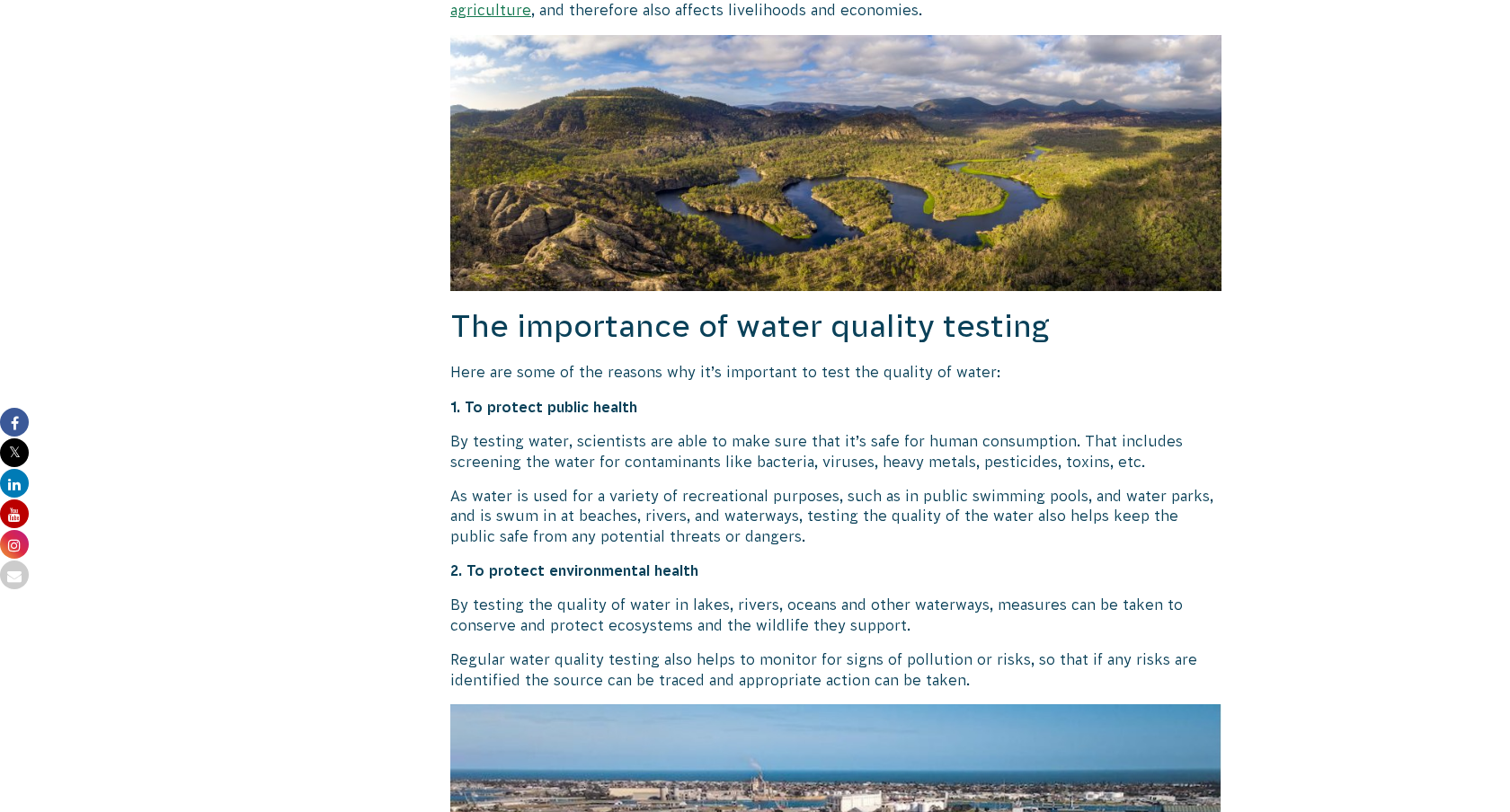
click at [684, 453] on p "By testing water, scientists are able to make sure that it’s safe for human con…" at bounding box center [836, 451] width 771 height 40
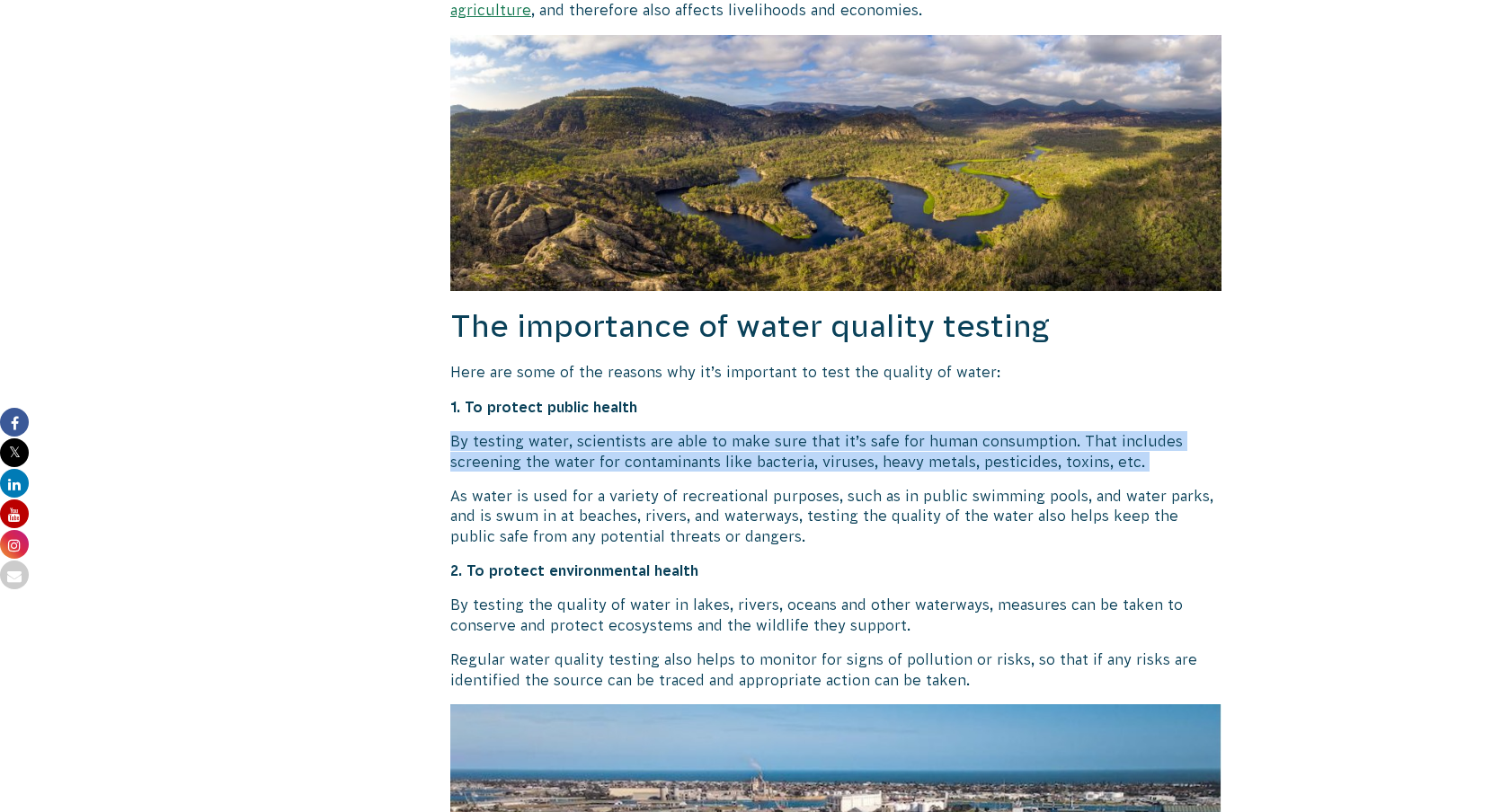
click at [682, 526] on p "As water is used for a variety of recreational purposes, such as in public swim…" at bounding box center [836, 517] width 771 height 61
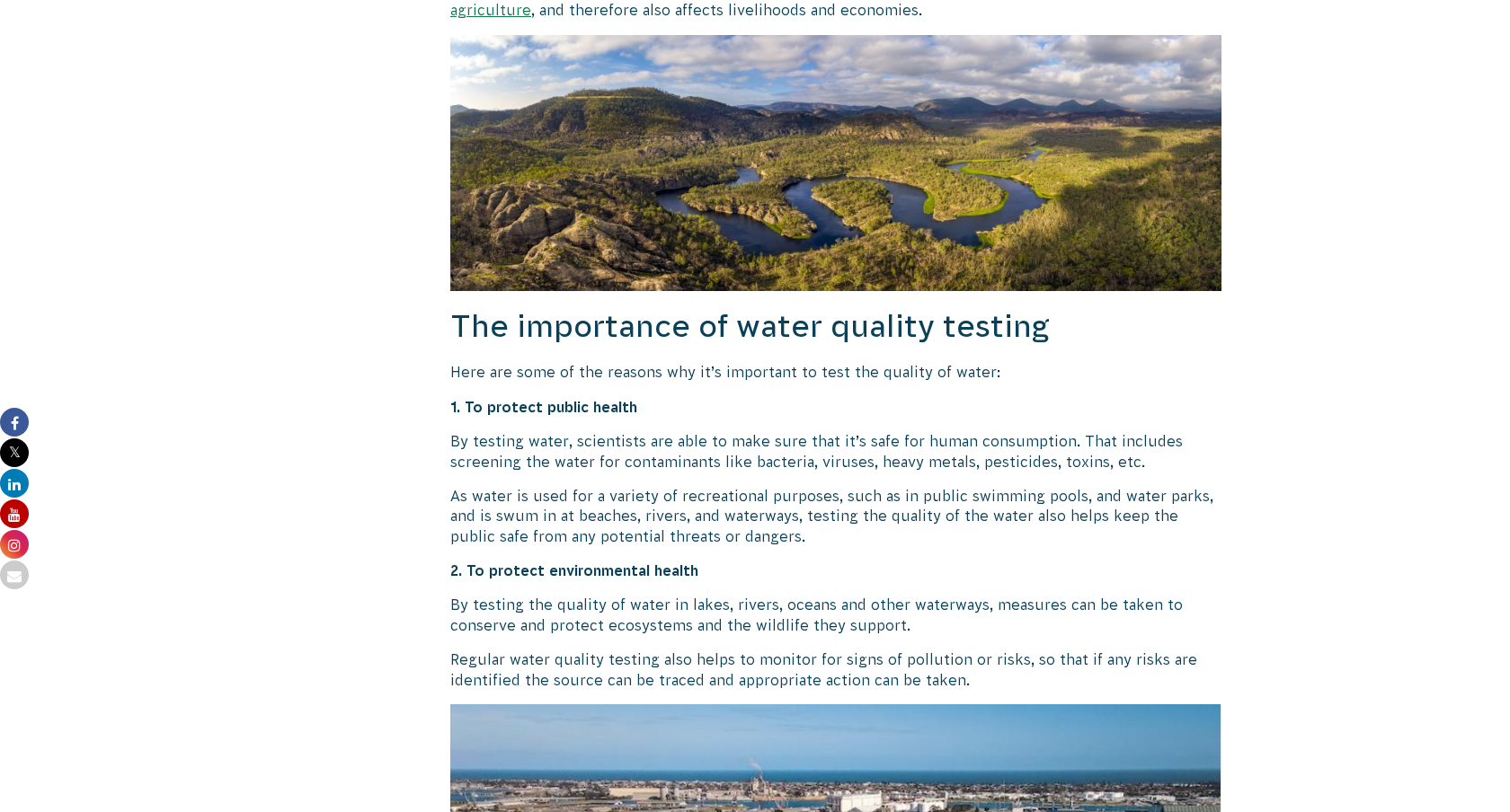
click at [682, 526] on p "As water is used for a variety of recreational purposes, such as in public swim…" at bounding box center [836, 517] width 771 height 61
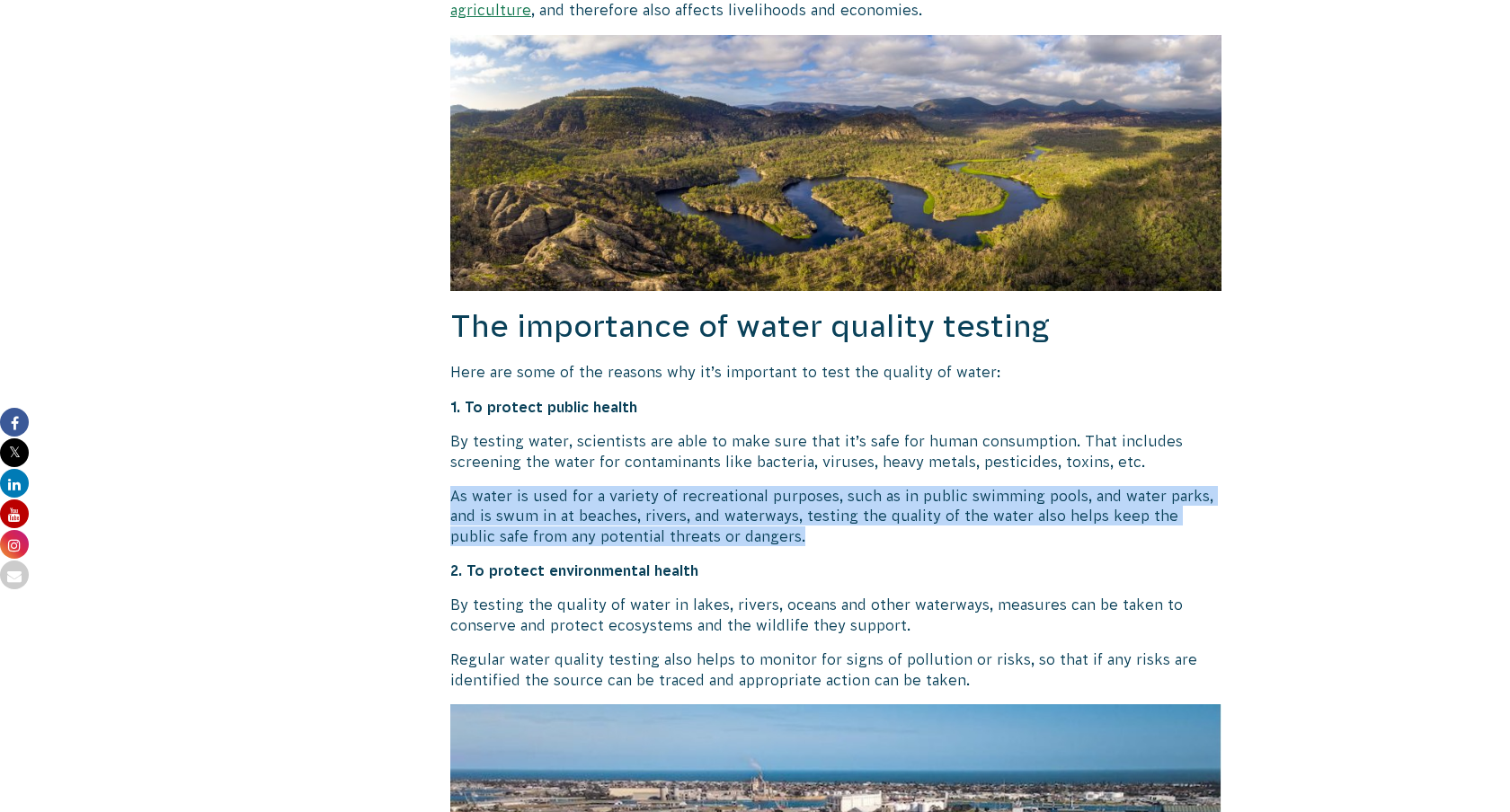
click at [666, 517] on p "As water is used for a variety of recreational purposes, such as in public swim…" at bounding box center [836, 517] width 771 height 61
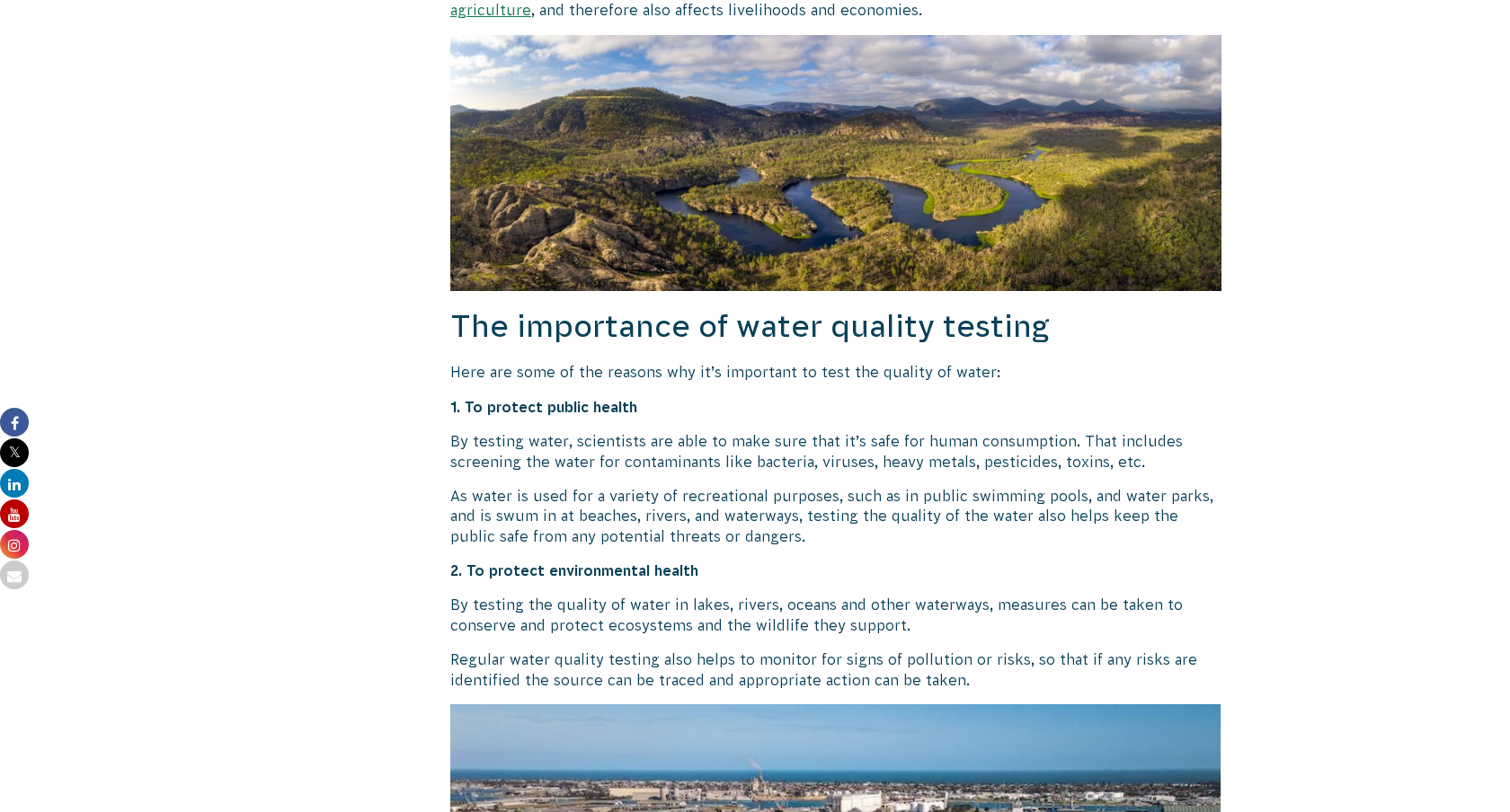
click at [666, 517] on p "As water is used for a variety of recreational purposes, such as in public swim…" at bounding box center [836, 517] width 771 height 61
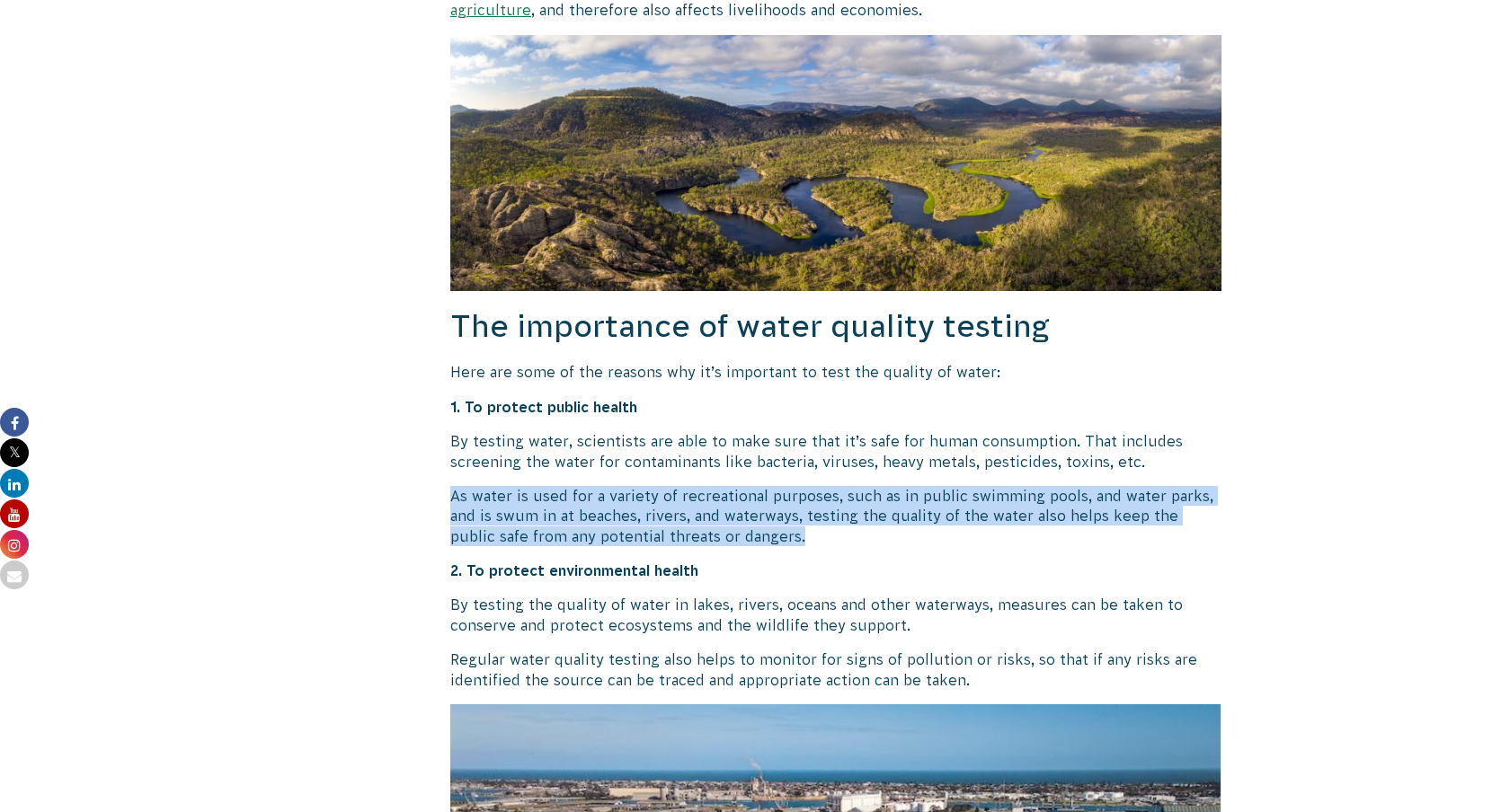
click at [666, 517] on p "As water is used for a variety of recreational purposes, such as in public swim…" at bounding box center [836, 517] width 771 height 61
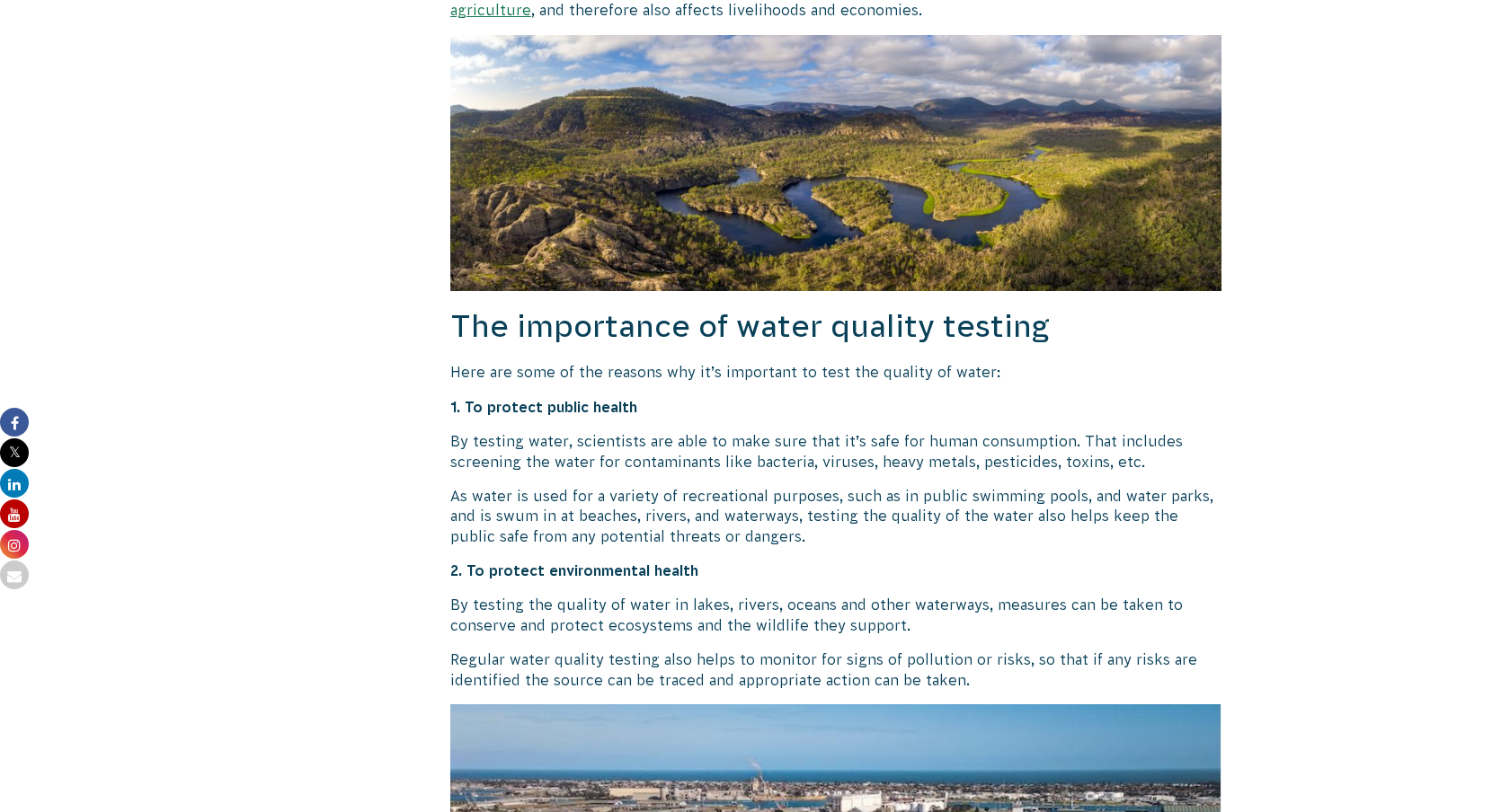
click at [666, 517] on p "As water is used for a variety of recreational purposes, such as in public swim…" at bounding box center [836, 517] width 771 height 61
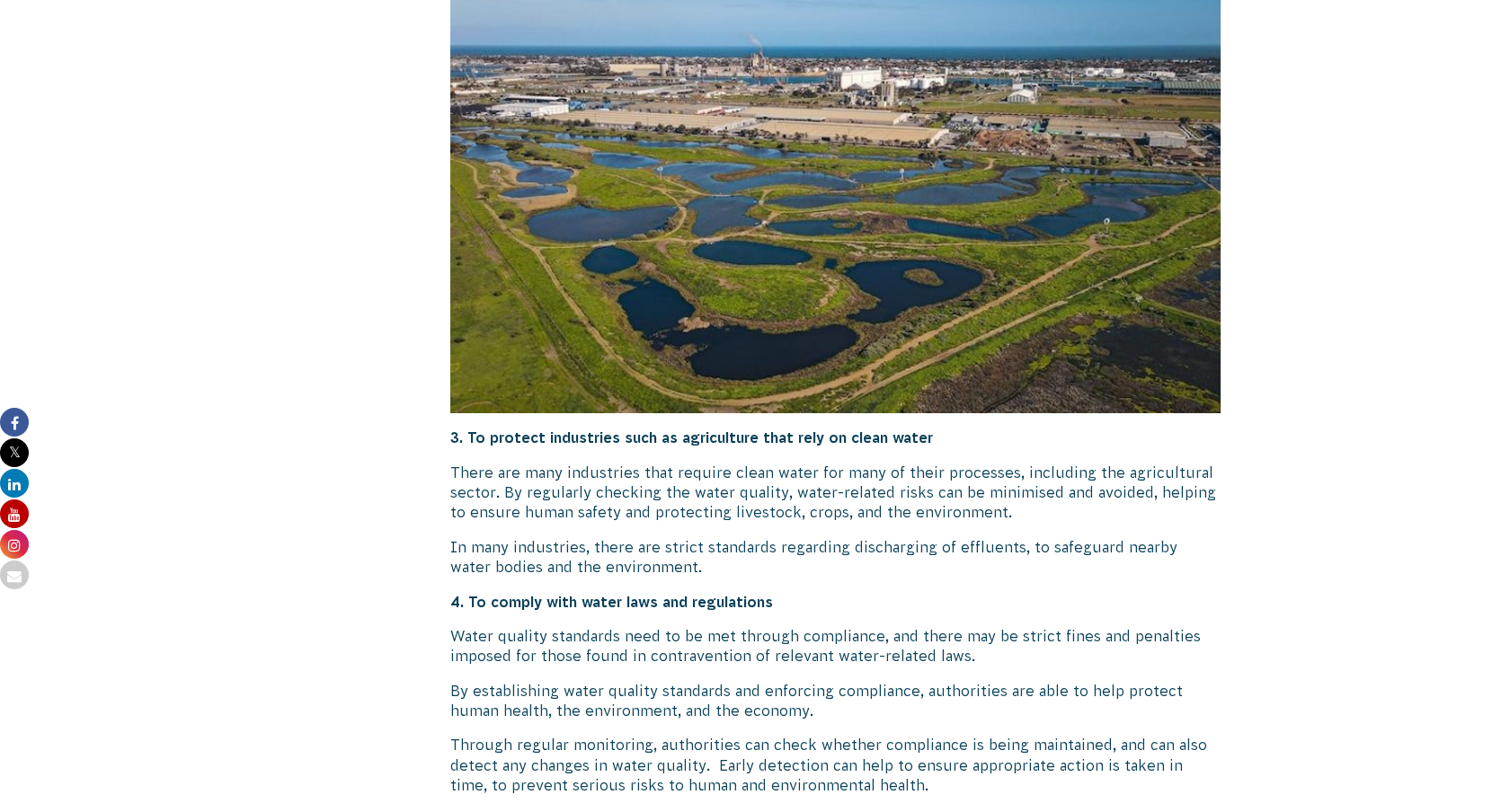
scroll to position [2264, 0]
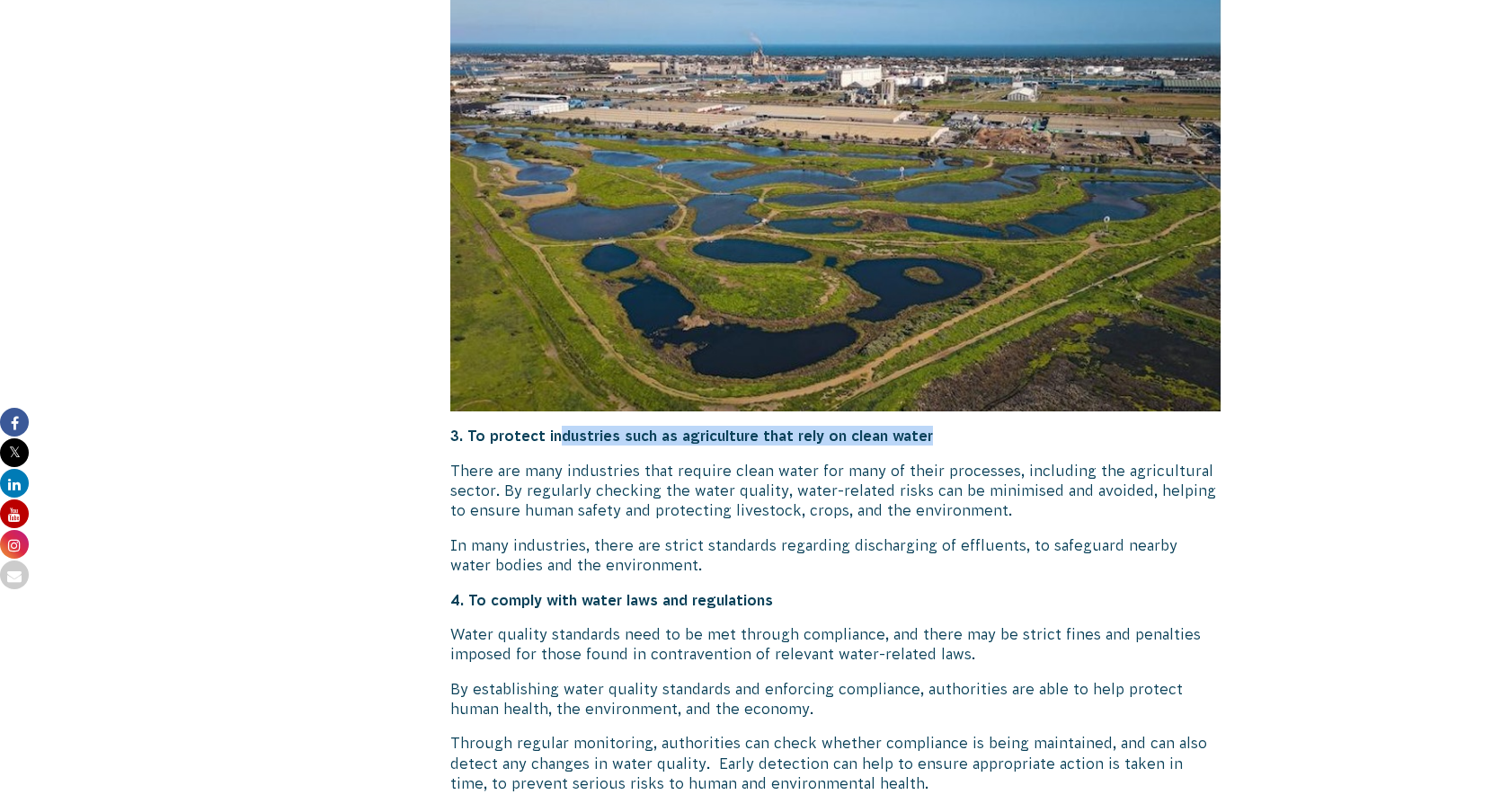
drag, startPoint x: 558, startPoint y: 442, endPoint x: 943, endPoint y: 439, distance: 385.0
click at [943, 439] on p "3. To protect industries such as agriculture that rely on clean water" at bounding box center [836, 436] width 771 height 20
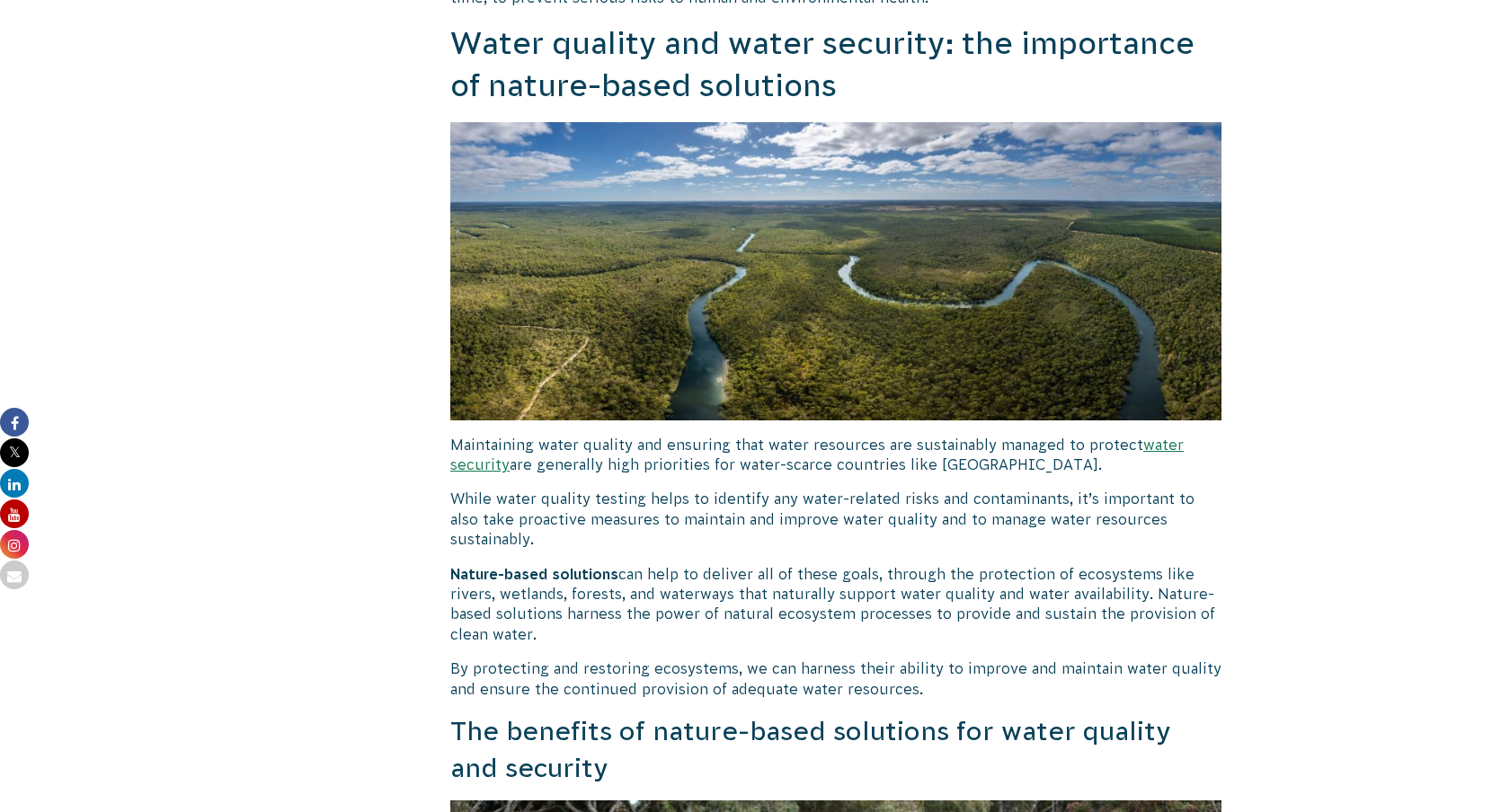
scroll to position [3053, 0]
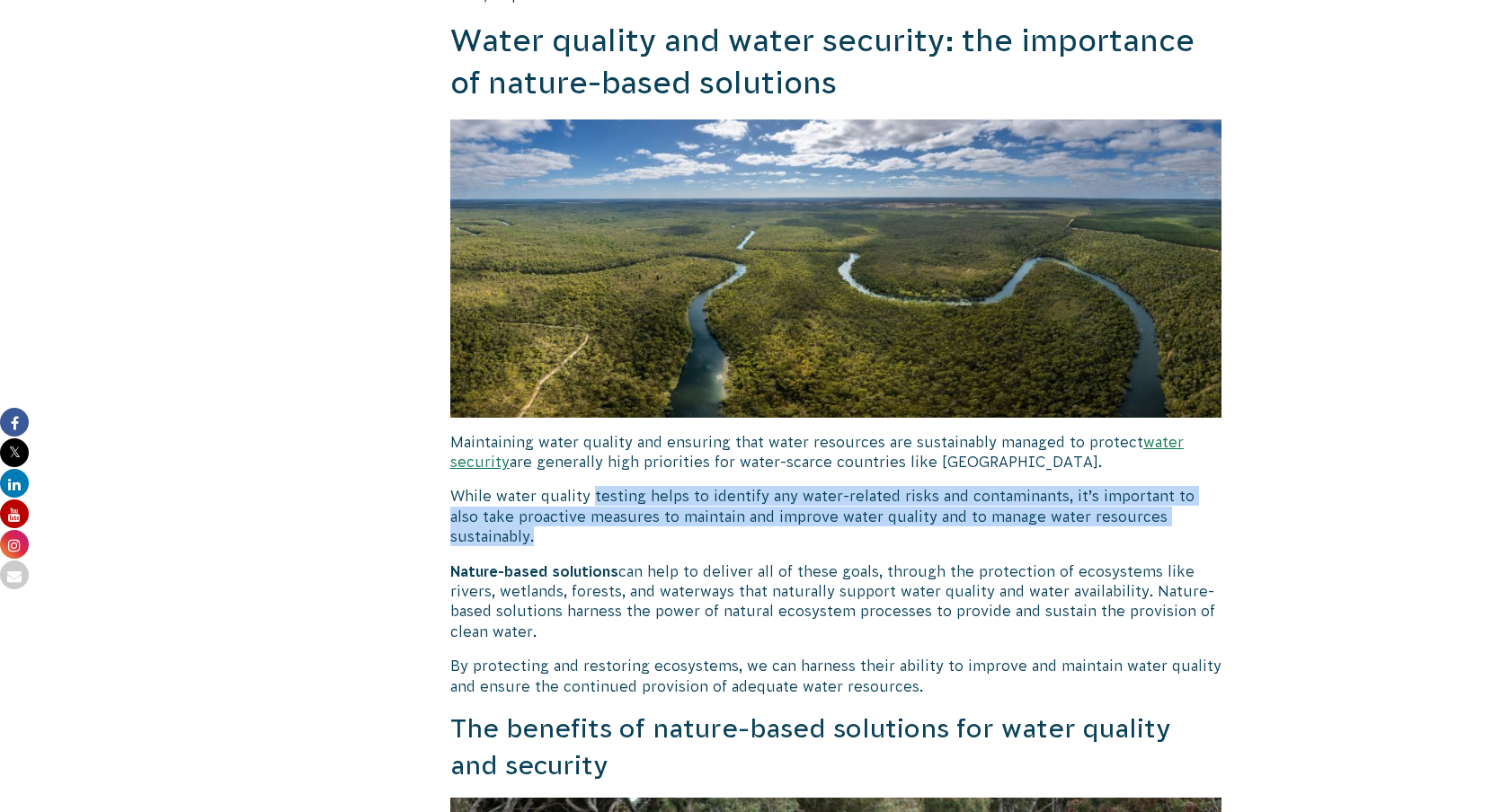
drag, startPoint x: 591, startPoint y: 502, endPoint x: 889, endPoint y: 535, distance: 299.8
click at [844, 506] on p "While water quality testing helps to identify any water-related risks and conta…" at bounding box center [836, 517] width 771 height 61
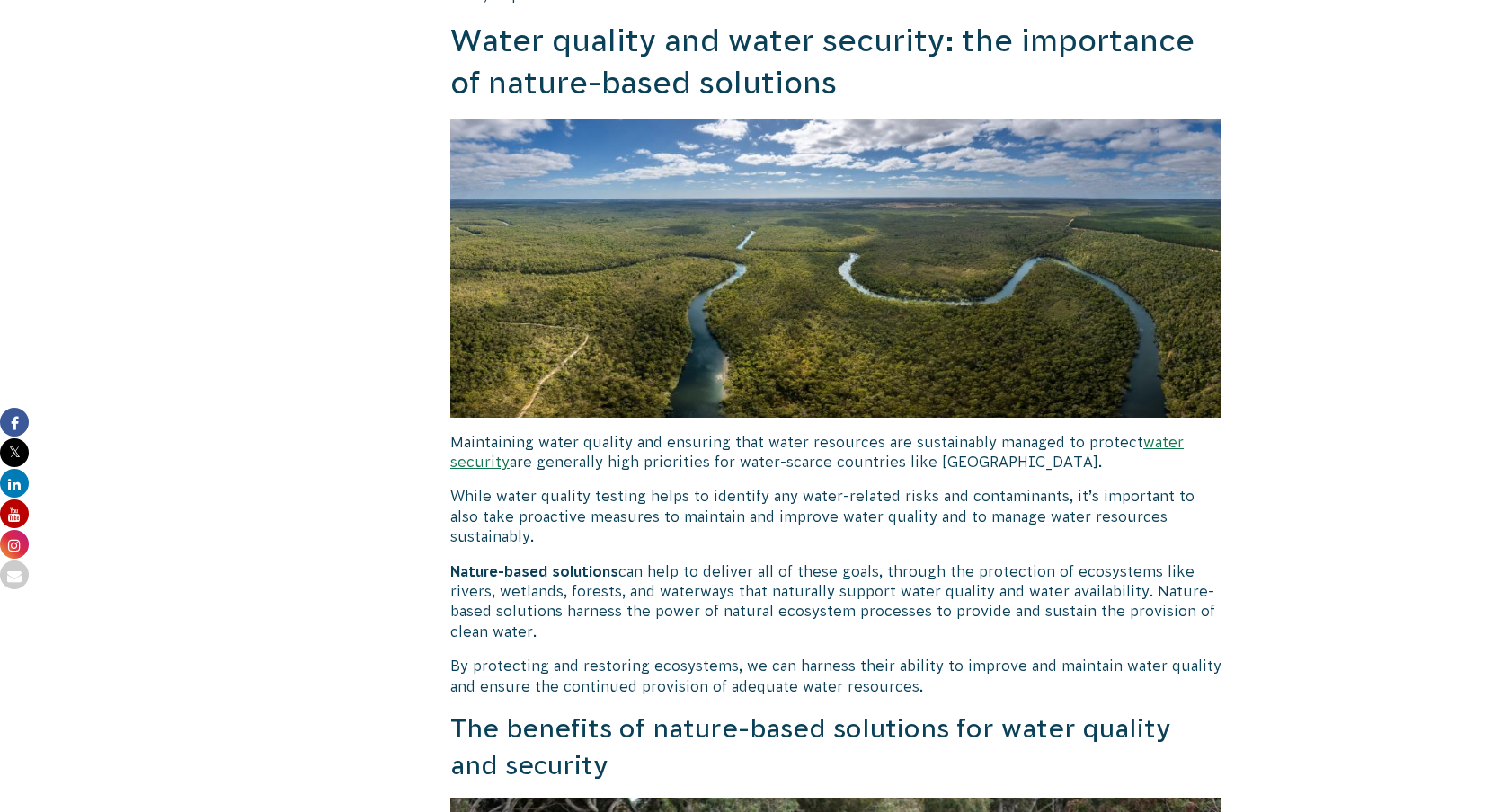
click at [844, 506] on p "While water quality testing helps to identify any water-related risks and conta…" at bounding box center [836, 517] width 771 height 61
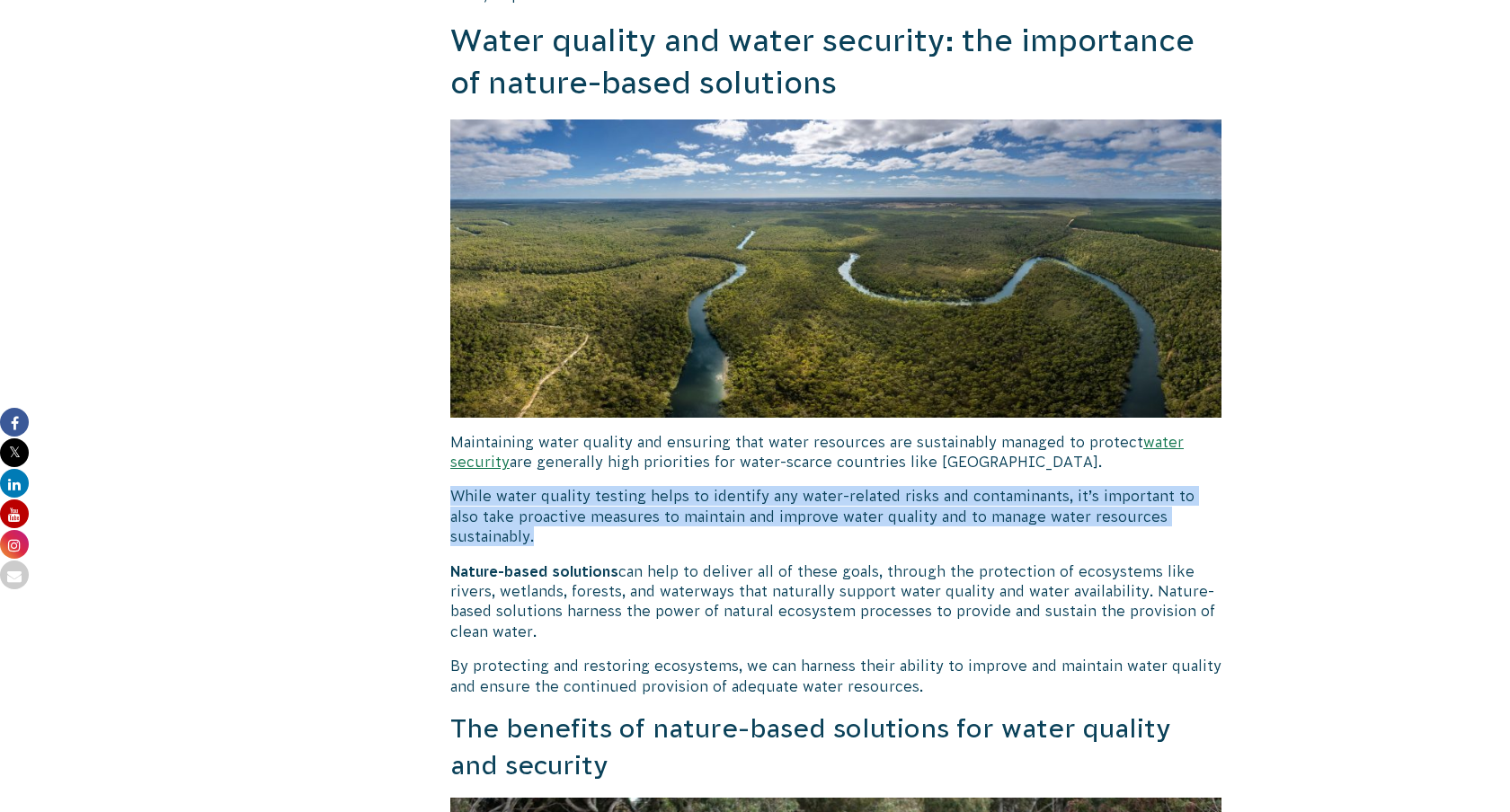
click at [808, 509] on p "While water quality testing helps to identify any water-related risks and conta…" at bounding box center [836, 517] width 771 height 61
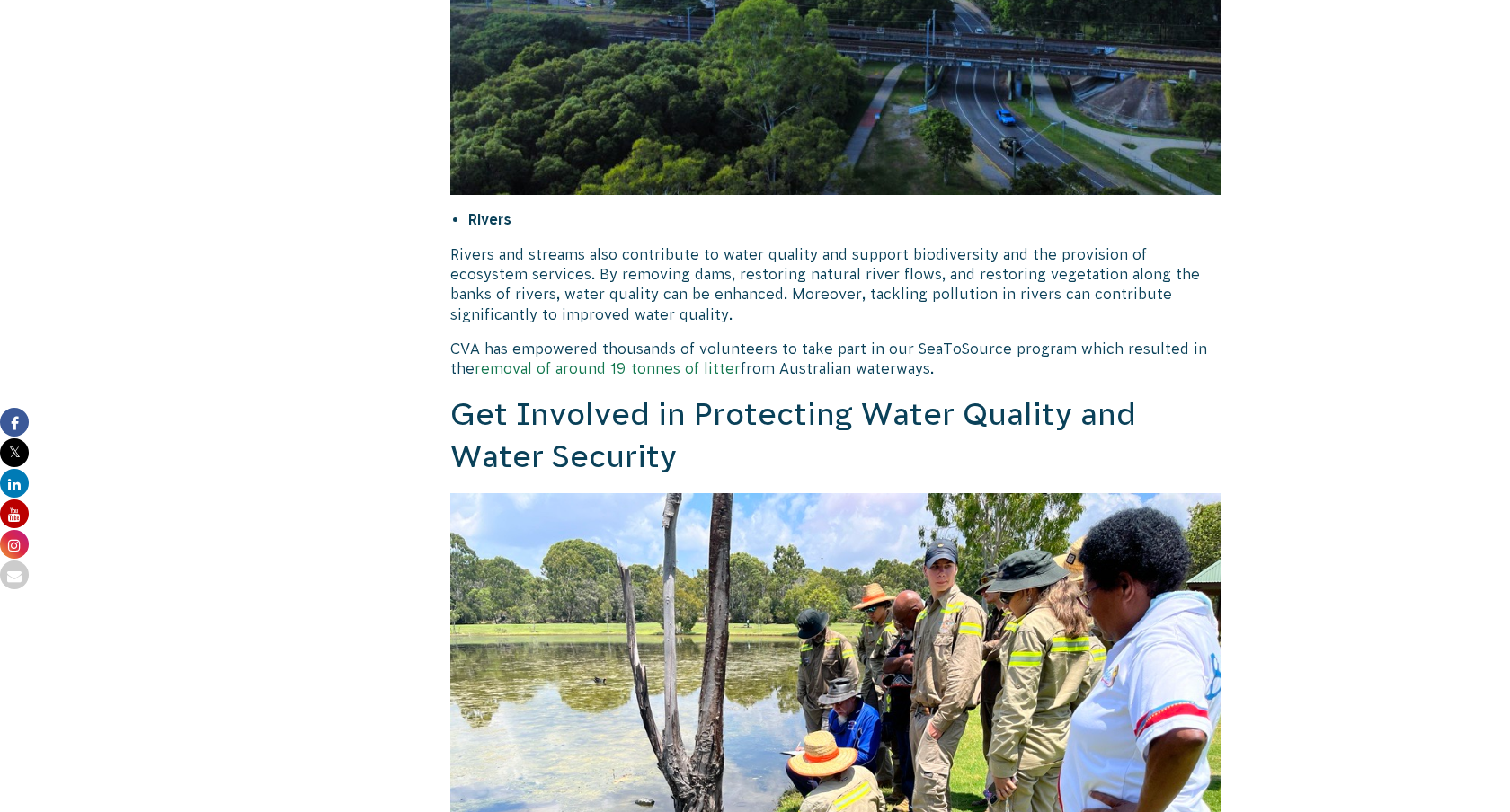
scroll to position [5998, 0]
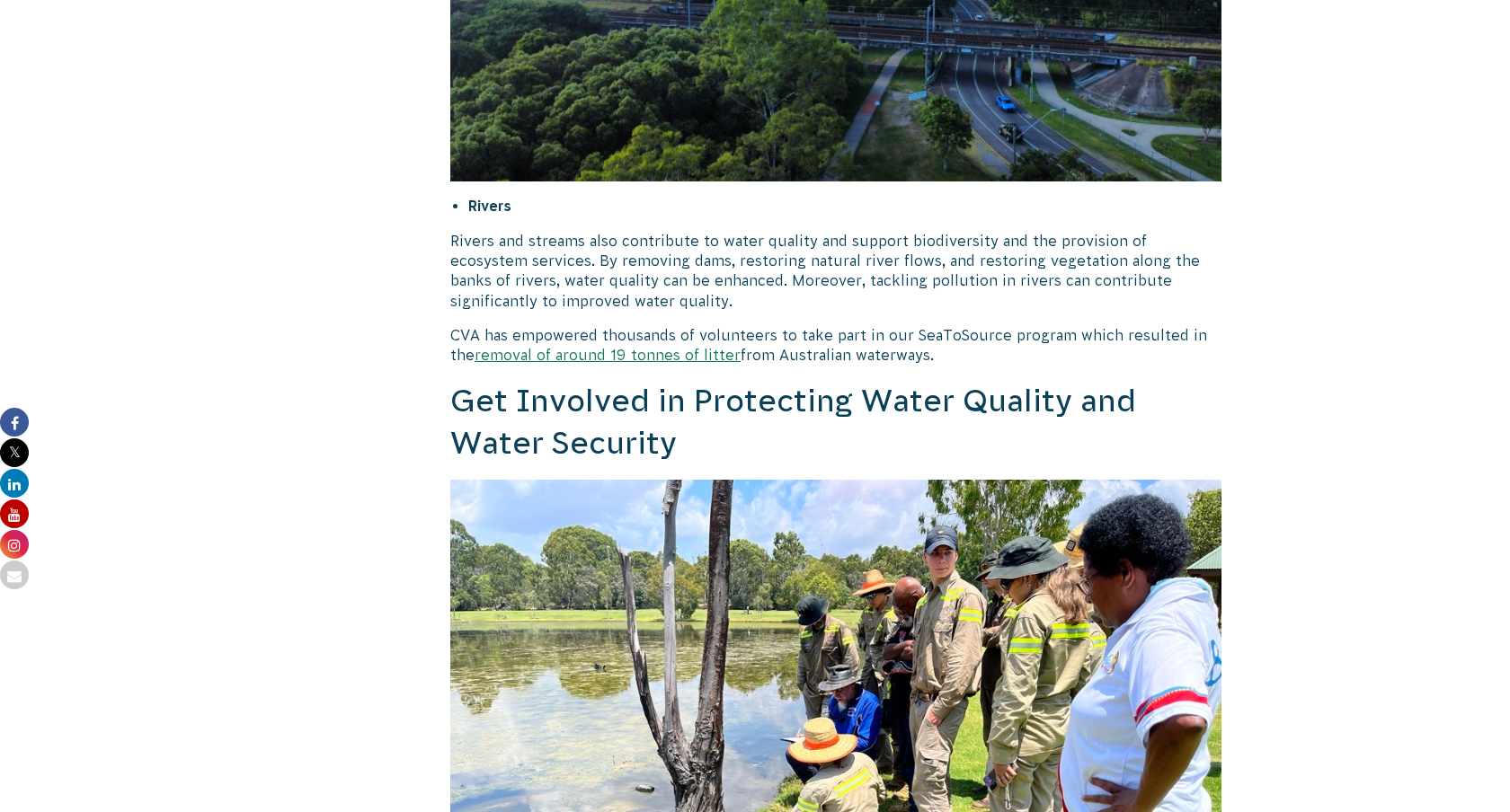
click at [509, 231] on p "Rivers and streams also contribute to water quality and support biodiversity an…" at bounding box center [836, 272] width 771 height 81
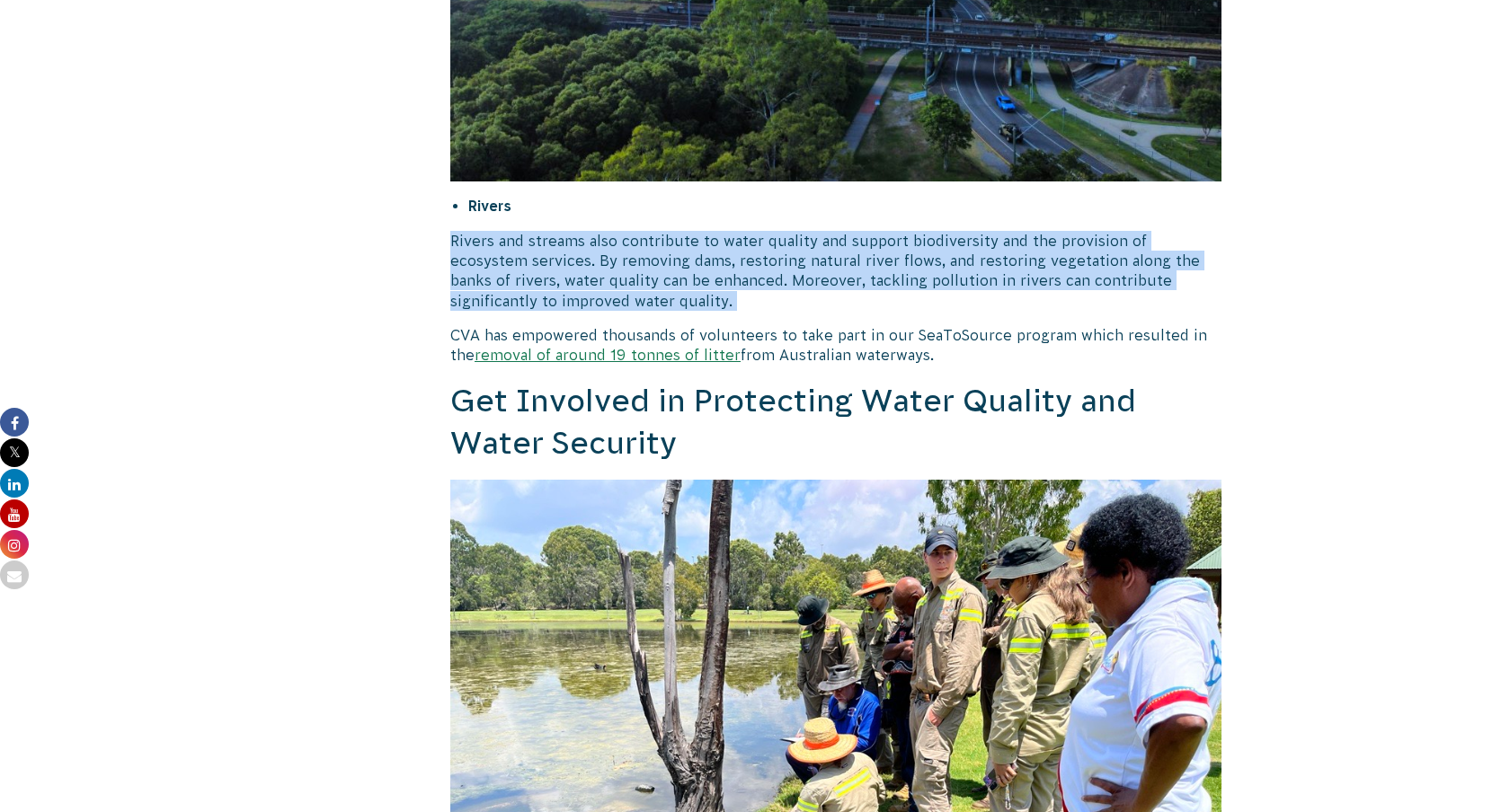
click at [490, 231] on p "Rivers and streams also contribute to water quality and support biodiversity an…" at bounding box center [836, 272] width 771 height 81
